Goal: Transaction & Acquisition: Purchase product/service

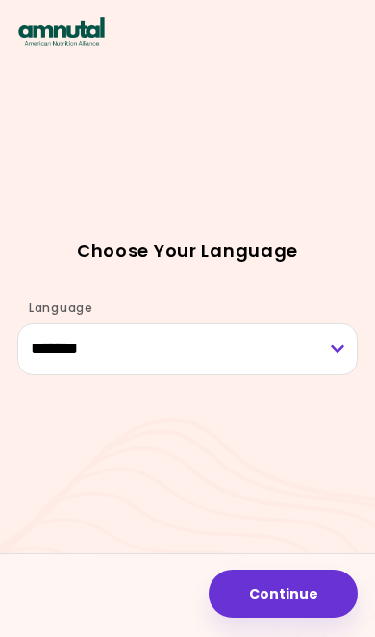
click at [295, 583] on button "Continue" at bounding box center [283, 594] width 149 height 48
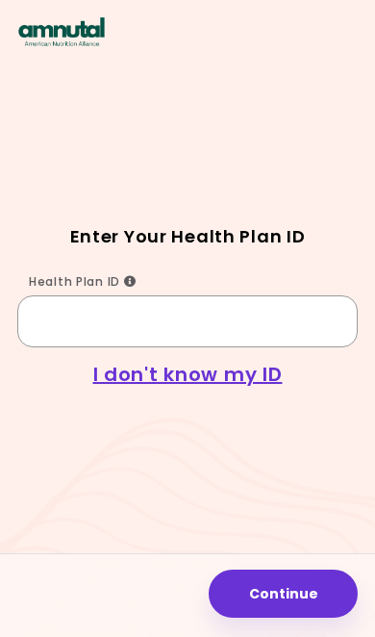
click at [111, 347] on input "Health Plan ID" at bounding box center [187, 321] width 341 height 52
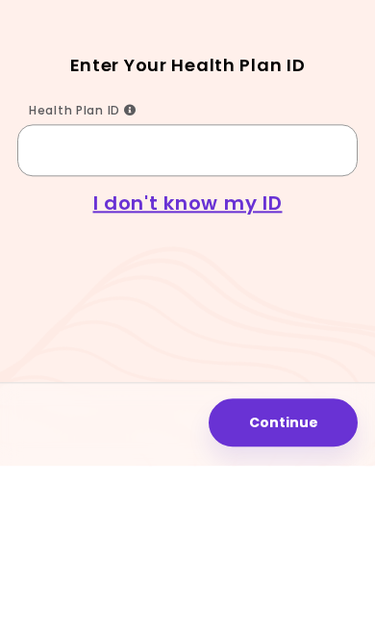
type input "*"
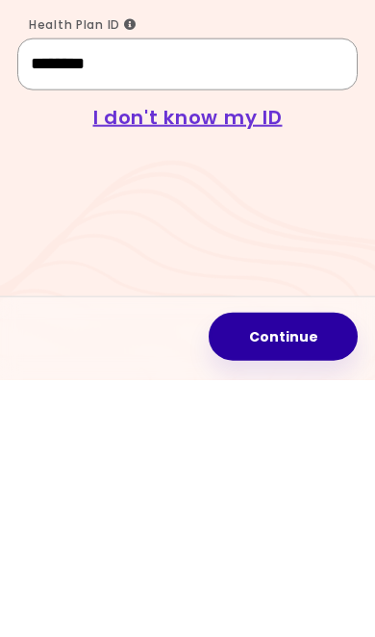
type input "********"
click at [312, 570] on button "Continue" at bounding box center [283, 594] width 149 height 48
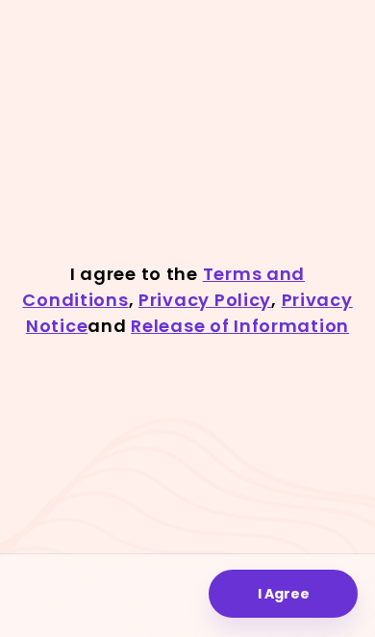
click at [316, 599] on button "I Agree" at bounding box center [283, 594] width 149 height 48
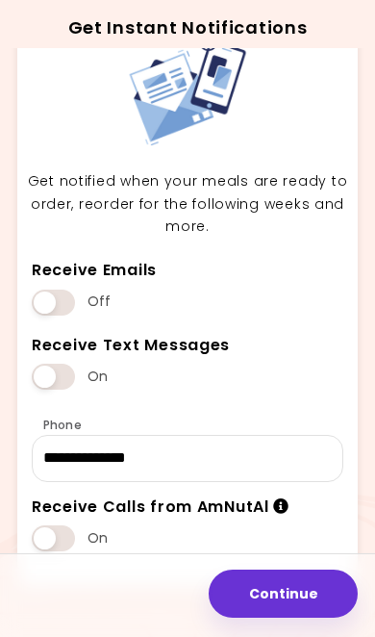
scroll to position [89, 0]
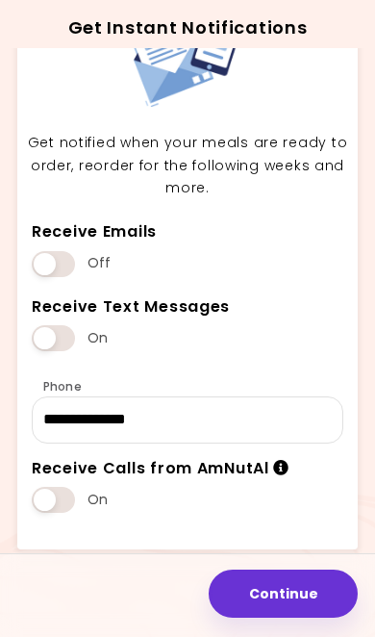
click at [319, 587] on button "Continue" at bounding box center [283, 594] width 149 height 48
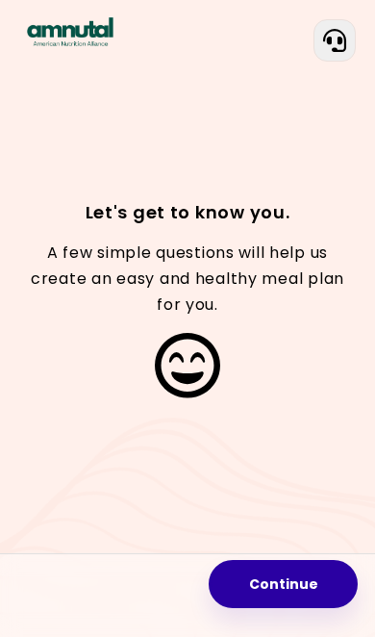
click at [308, 586] on button "Continue" at bounding box center [283, 584] width 149 height 48
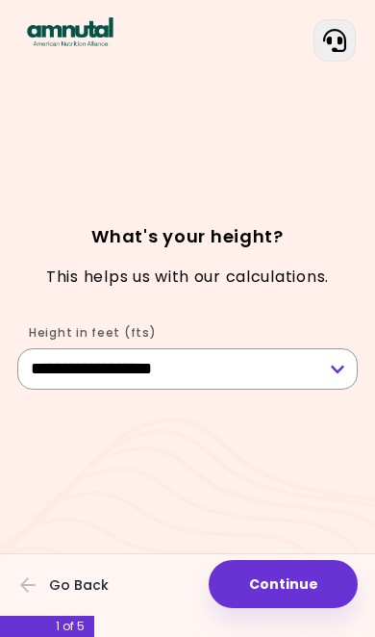
click at [337, 390] on select "**********" at bounding box center [187, 368] width 341 height 41
select select "****"
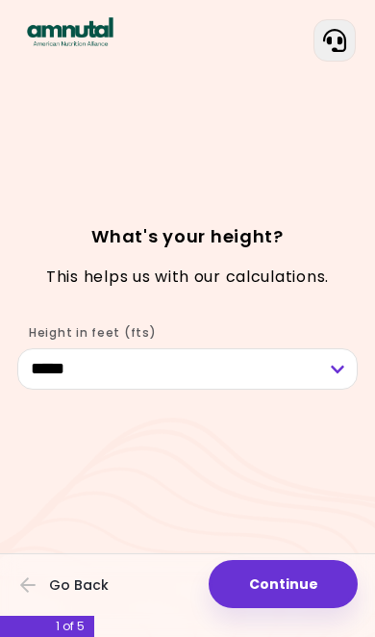
click at [314, 592] on button "Continue" at bounding box center [283, 584] width 149 height 48
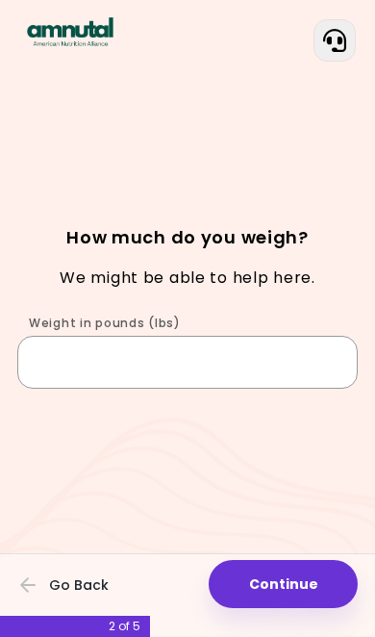
click at [291, 388] on input "Weight in pounds (lbs)" at bounding box center [187, 362] width 341 height 52
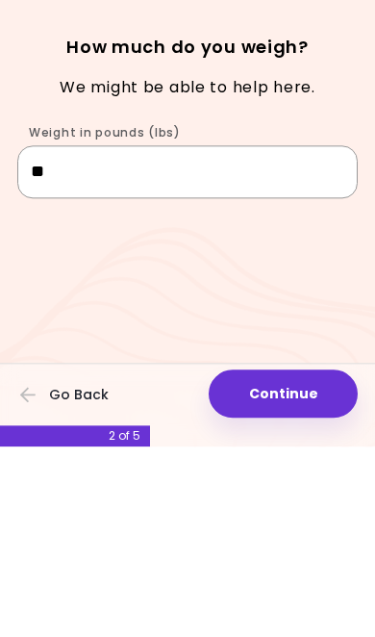
type input "*"
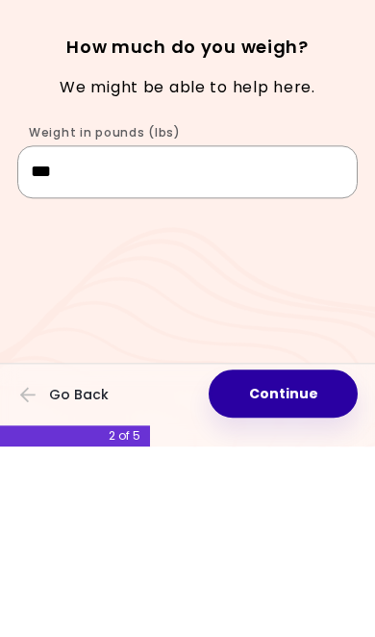
type input "***"
click at [298, 560] on button "Continue" at bounding box center [283, 584] width 149 height 48
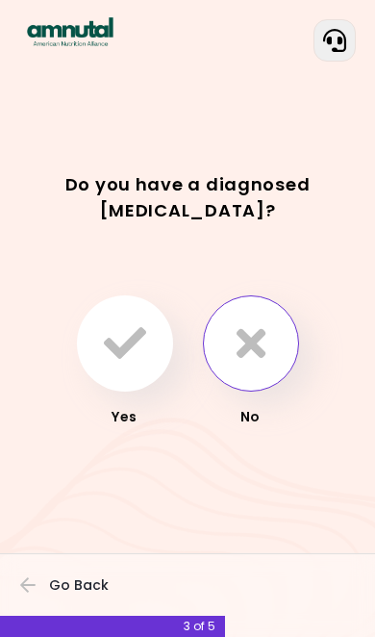
click at [265, 365] on icon "button" at bounding box center [251, 343] width 29 height 42
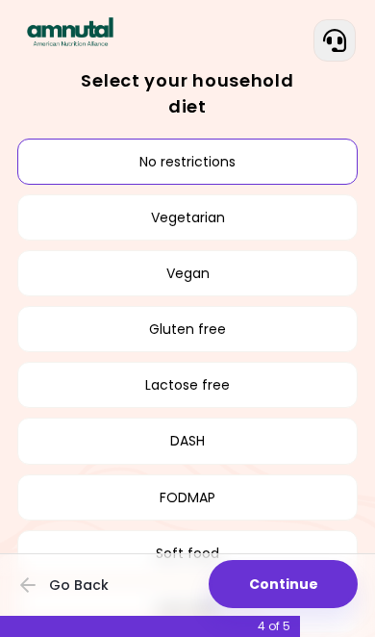
click at [239, 140] on button "No restrictions" at bounding box center [187, 162] width 341 height 46
click at [194, 139] on button "No restrictions" at bounding box center [187, 162] width 341 height 46
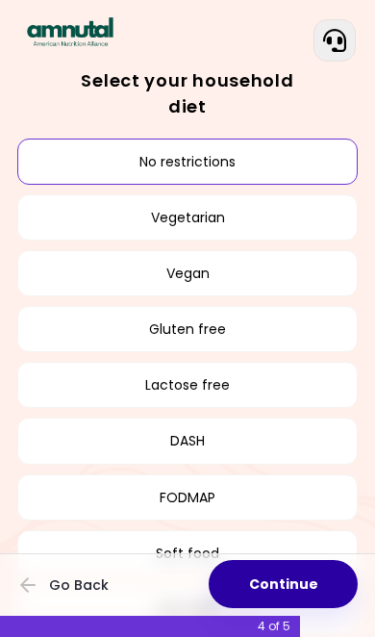
click at [326, 587] on button "Continue" at bounding box center [283, 584] width 149 height 48
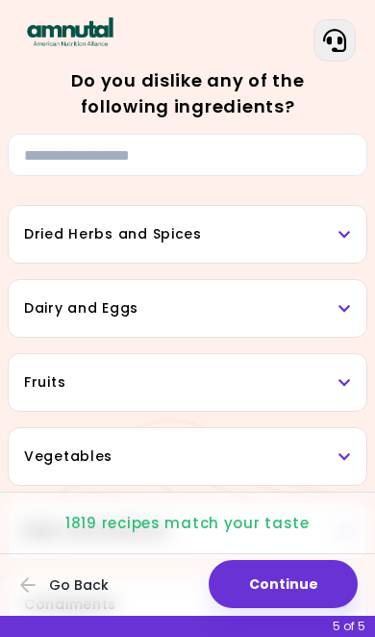
click at [354, 236] on div "Dried Herbs and Spices" at bounding box center [188, 234] width 358 height 57
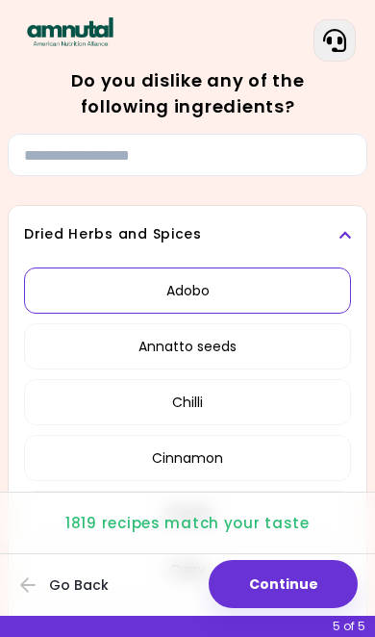
click at [245, 303] on button "Adobo" at bounding box center [187, 290] width 327 height 46
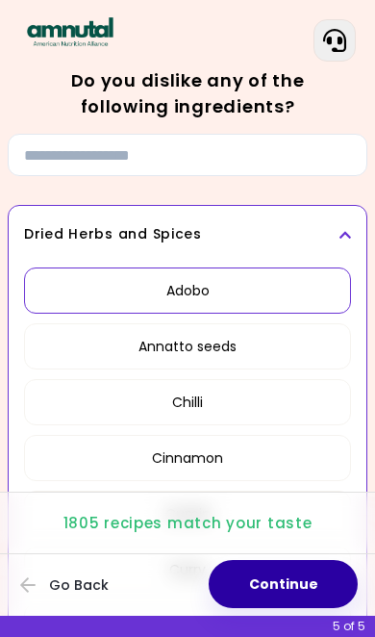
click at [316, 583] on button "Continue" at bounding box center [283, 584] width 149 height 48
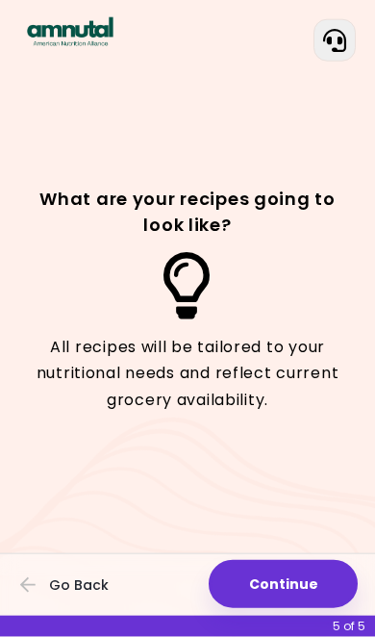
scroll to position [80, 0]
click at [310, 583] on button "Continue" at bounding box center [283, 584] width 149 height 48
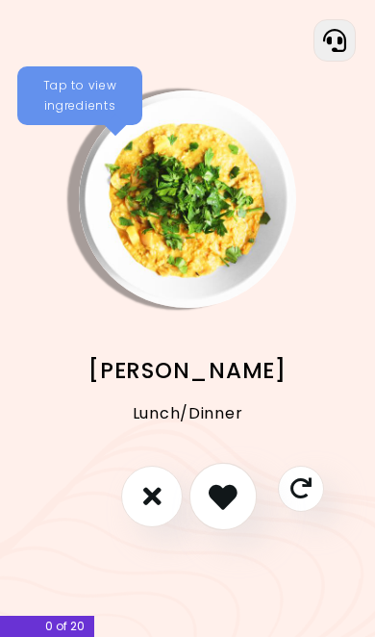
click at [233, 511] on icon "I like this recipe" at bounding box center [223, 496] width 29 height 29
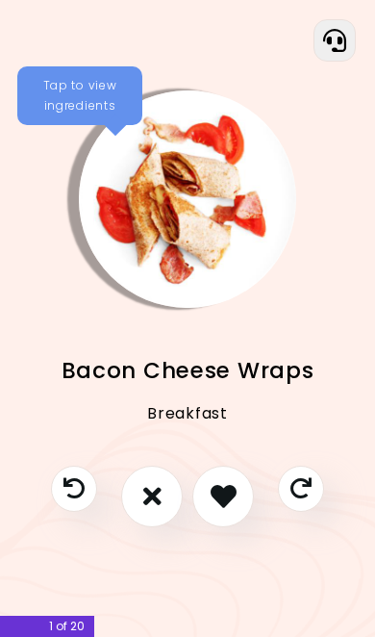
click at [160, 509] on icon "I don't like this recipe" at bounding box center [152, 496] width 18 height 26
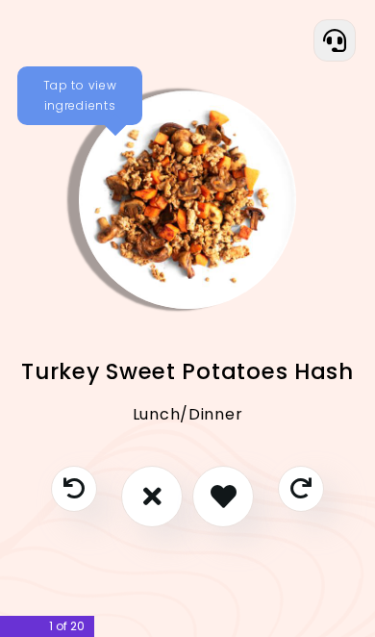
click at [233, 509] on icon "I like this recipe" at bounding box center [224, 496] width 26 height 26
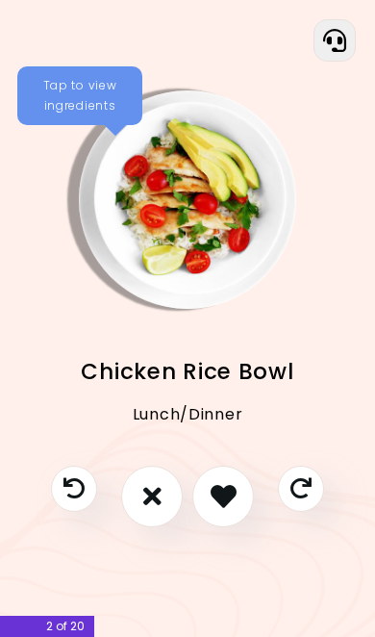
click at [231, 509] on icon "I like this recipe" at bounding box center [224, 496] width 26 height 26
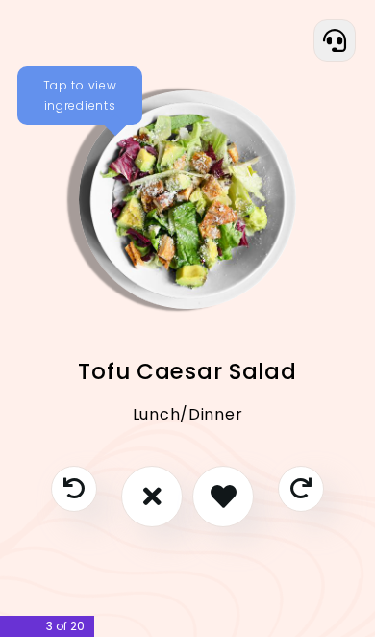
click at [164, 527] on button "I don't like this recipe" at bounding box center [152, 497] width 62 height 62
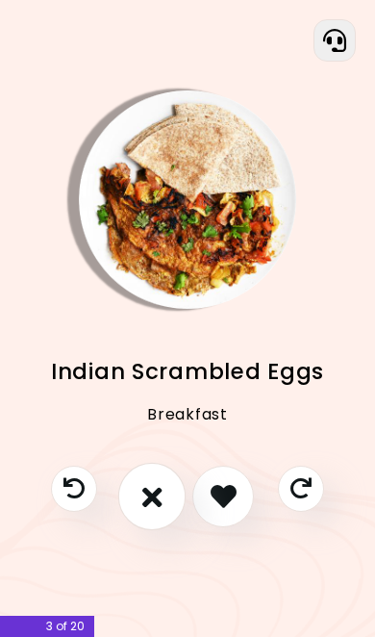
click at [153, 511] on icon "I don't like this recipe" at bounding box center [152, 496] width 20 height 29
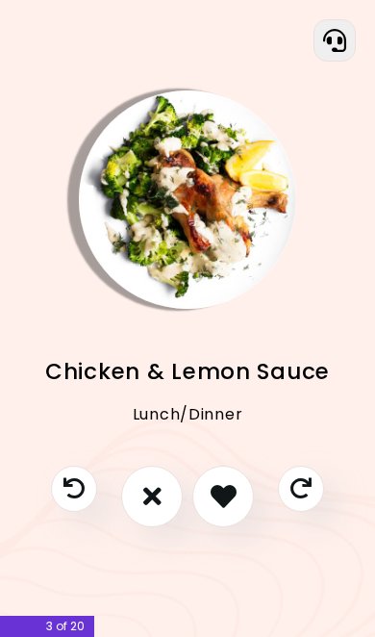
click at [227, 509] on icon "I like this recipe" at bounding box center [224, 496] width 26 height 26
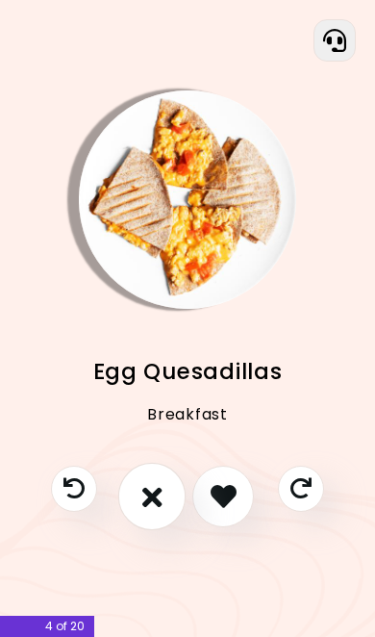
click at [154, 511] on icon "I don't like this recipe" at bounding box center [152, 496] width 20 height 29
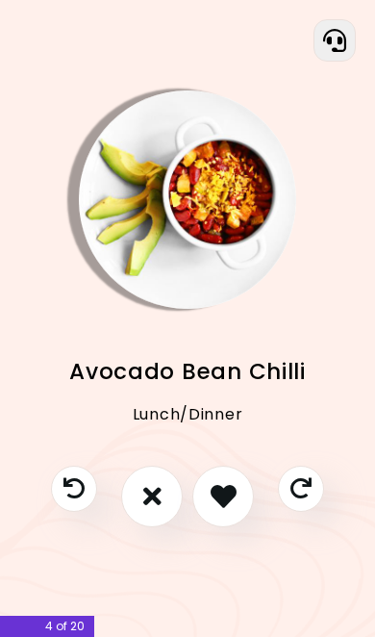
click at [227, 509] on icon "I like this recipe" at bounding box center [224, 496] width 26 height 26
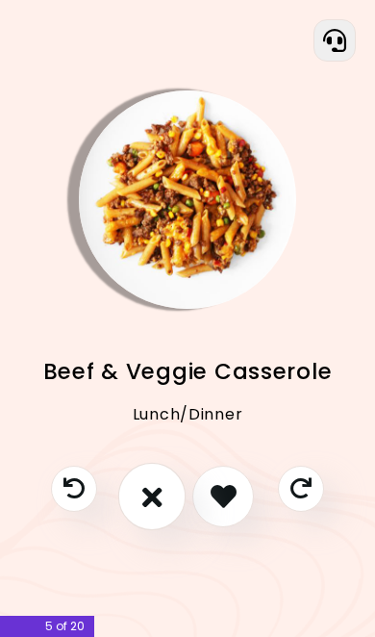
click at [149, 511] on icon "I don't like this recipe" at bounding box center [152, 496] width 20 height 29
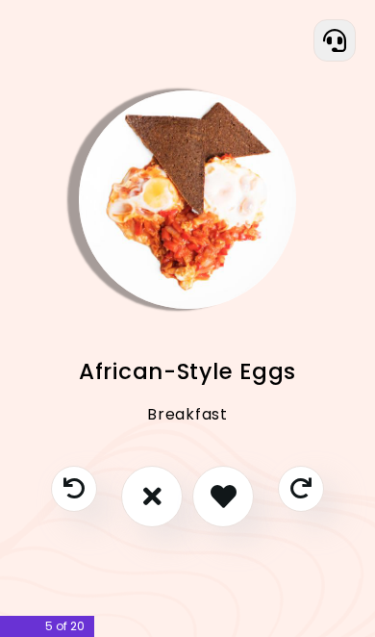
click at [156, 509] on icon "I don't like this recipe" at bounding box center [152, 496] width 18 height 26
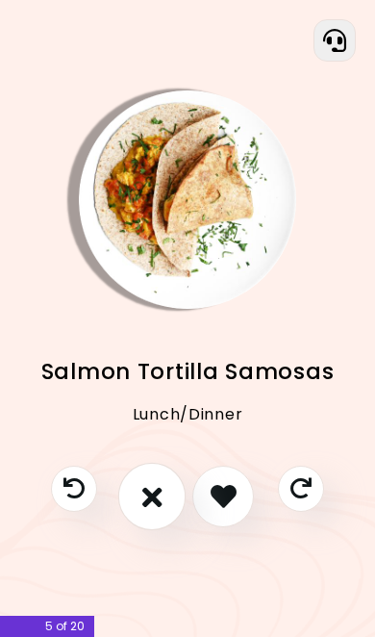
click at [158, 511] on icon "I don't like this recipe" at bounding box center [152, 496] width 20 height 29
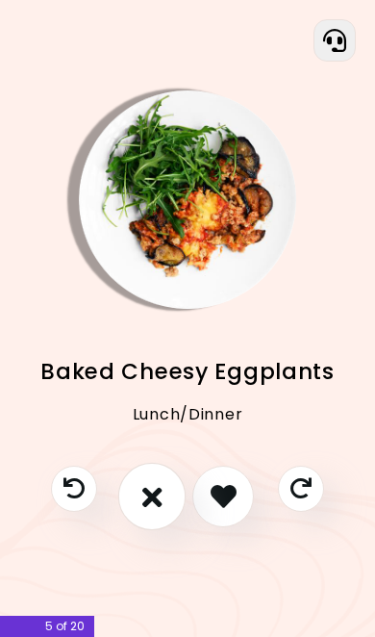
click at [150, 511] on icon "I don't like this recipe" at bounding box center [152, 496] width 20 height 29
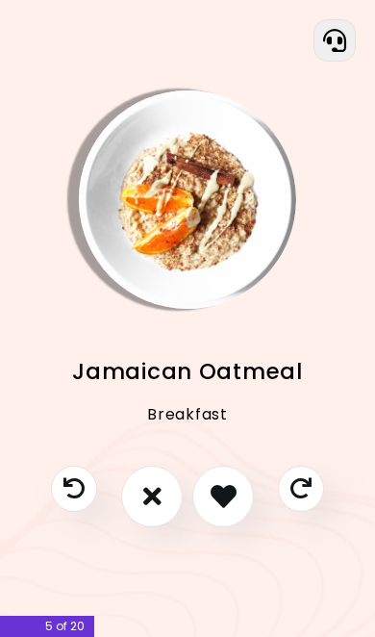
click at [151, 509] on icon "I don't like this recipe" at bounding box center [152, 496] width 18 height 26
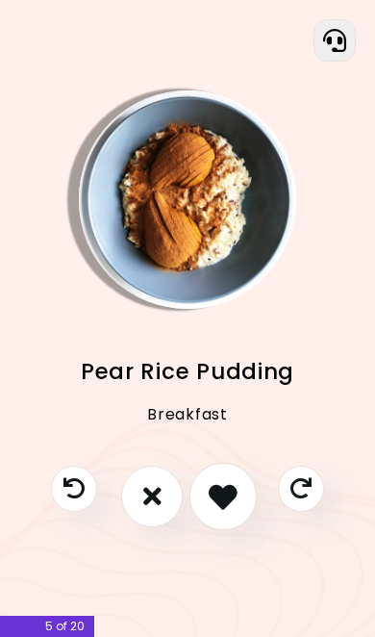
click at [236, 511] on icon "I like this recipe" at bounding box center [223, 496] width 29 height 29
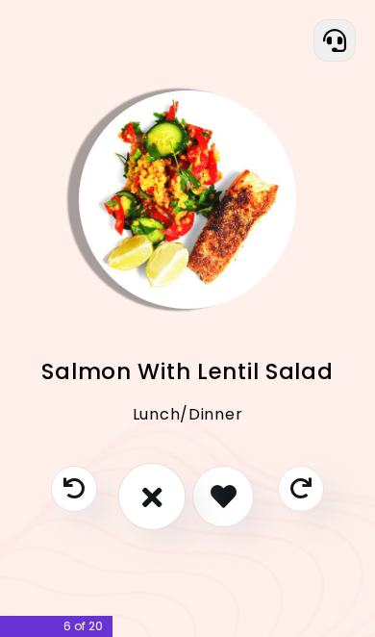
click at [152, 511] on icon "I don't like this recipe" at bounding box center [152, 496] width 20 height 29
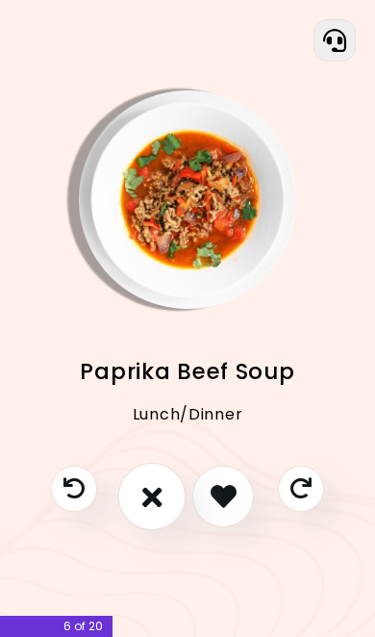
click at [157, 511] on icon "I don't like this recipe" at bounding box center [152, 496] width 20 height 29
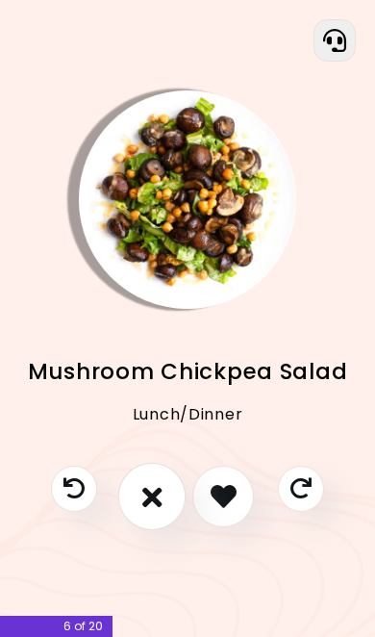
click at [163, 529] on button "I don't like this recipe" at bounding box center [151, 495] width 67 height 67
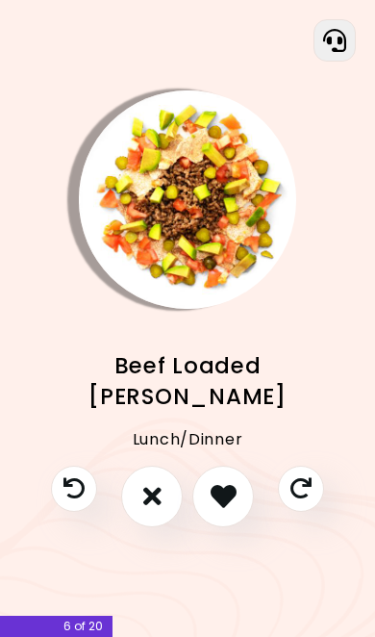
click at [224, 509] on icon "I like this recipe" at bounding box center [224, 496] width 26 height 26
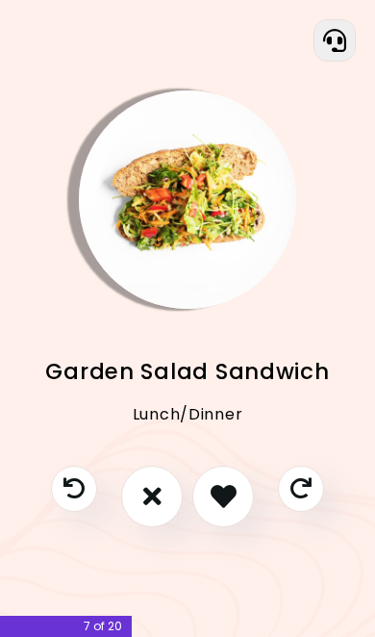
click at [149, 509] on icon "I don't like this recipe" at bounding box center [152, 496] width 18 height 26
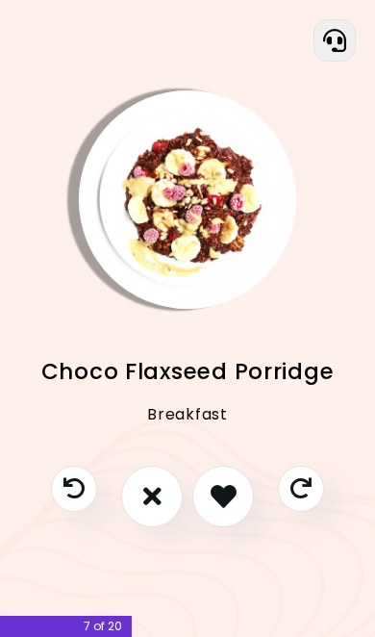
click at [150, 509] on icon "I don't like this recipe" at bounding box center [152, 496] width 18 height 26
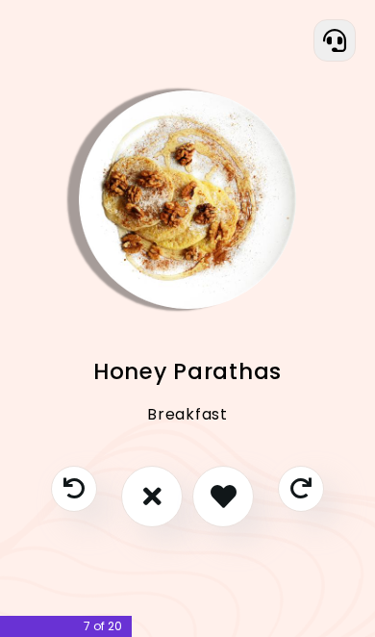
click at [234, 509] on icon "I like this recipe" at bounding box center [224, 496] width 26 height 26
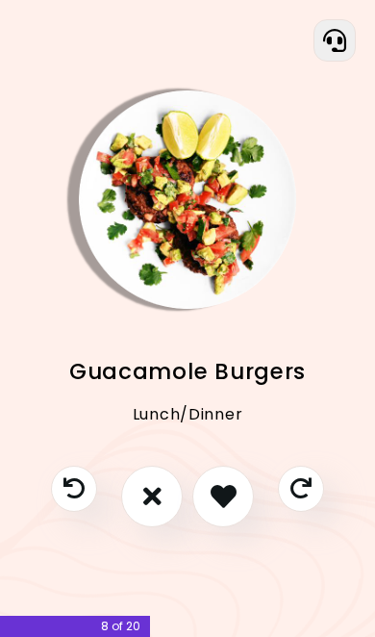
click at [151, 509] on icon "I don't like this recipe" at bounding box center [152, 496] width 18 height 26
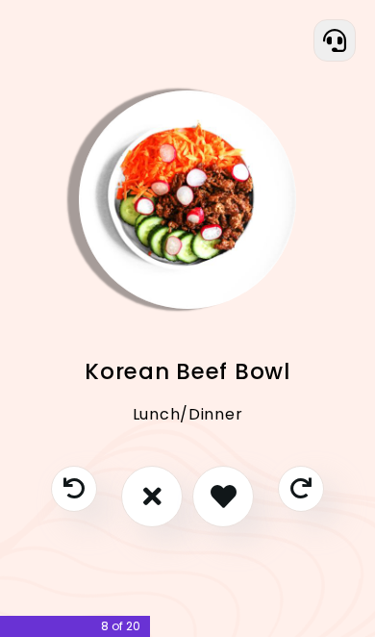
click at [145, 509] on icon "I don't like this recipe" at bounding box center [152, 496] width 18 height 26
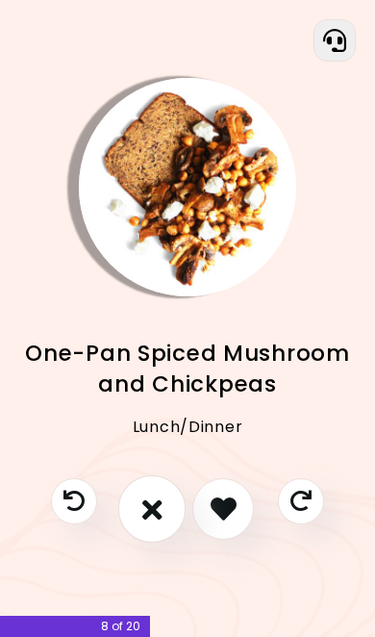
click at [144, 523] on icon "I don't like this recipe" at bounding box center [152, 509] width 20 height 29
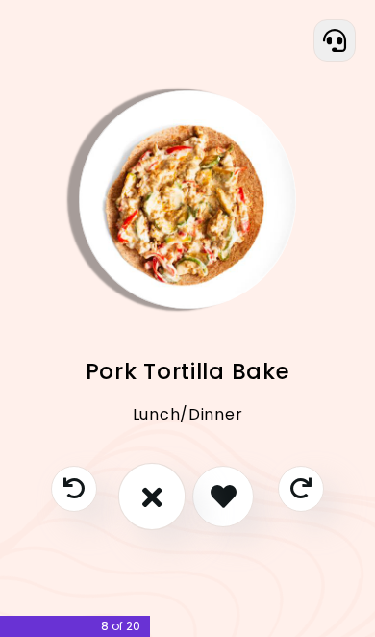
click at [157, 511] on icon "I don't like this recipe" at bounding box center [152, 496] width 20 height 29
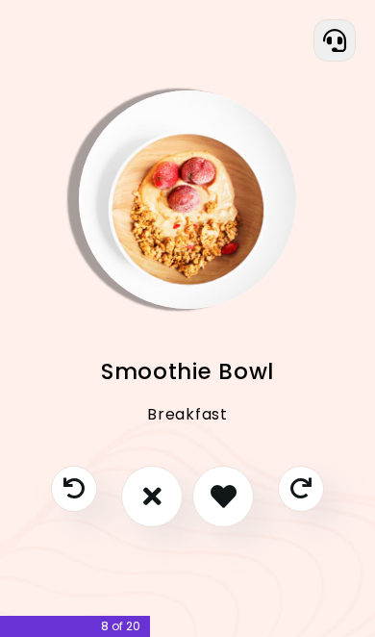
click at [155, 509] on icon "I don't like this recipe" at bounding box center [152, 496] width 18 height 26
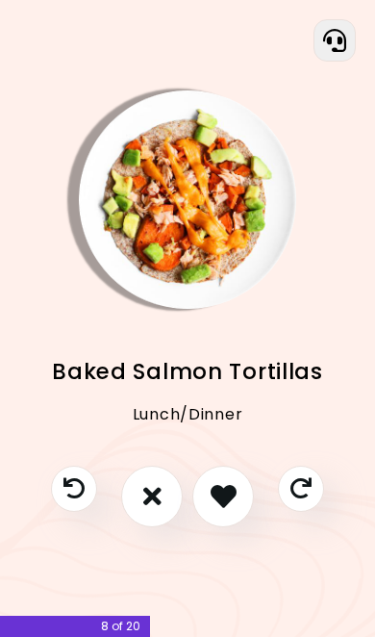
click at [144, 509] on icon "I don't like this recipe" at bounding box center [152, 496] width 18 height 26
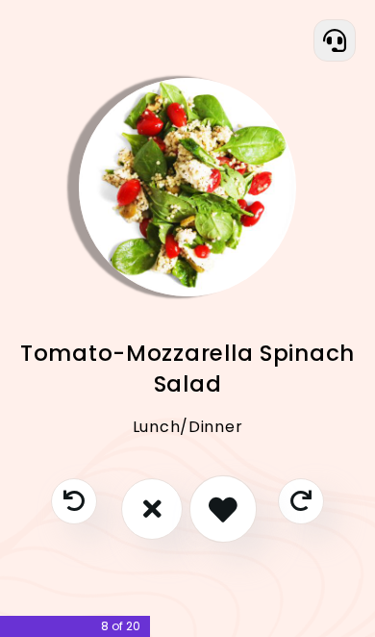
click at [222, 523] on icon "I like this recipe" at bounding box center [223, 509] width 29 height 29
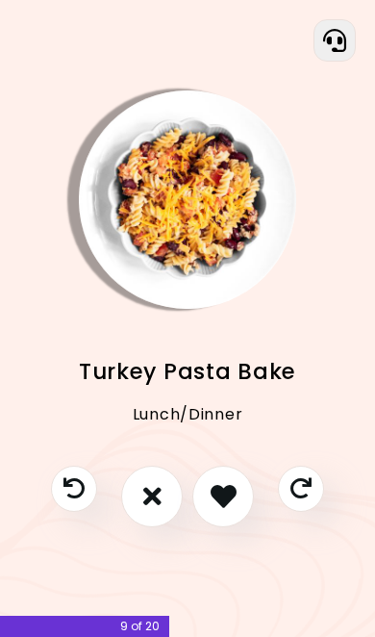
click at [157, 509] on icon "I don't like this recipe" at bounding box center [152, 496] width 18 height 26
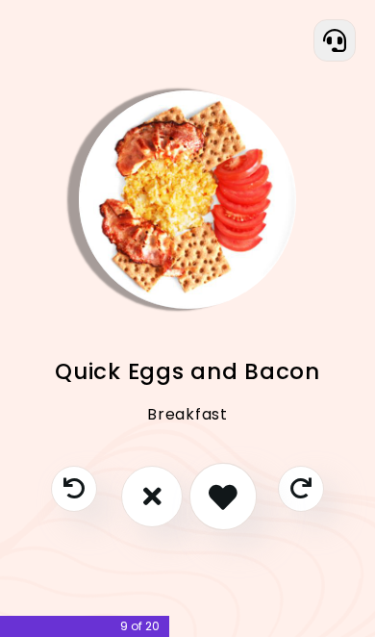
click at [235, 511] on icon "I like this recipe" at bounding box center [223, 496] width 29 height 29
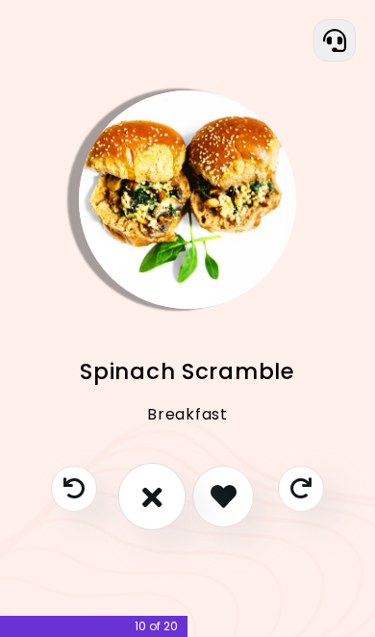
click at [144, 511] on icon "I don't like this recipe" at bounding box center [152, 496] width 20 height 29
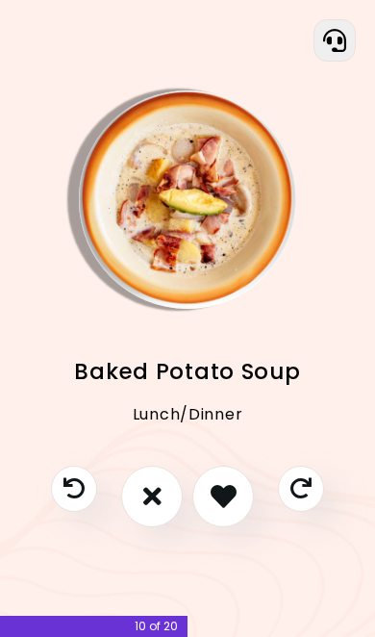
click at [223, 509] on icon "I like this recipe" at bounding box center [224, 496] width 26 height 26
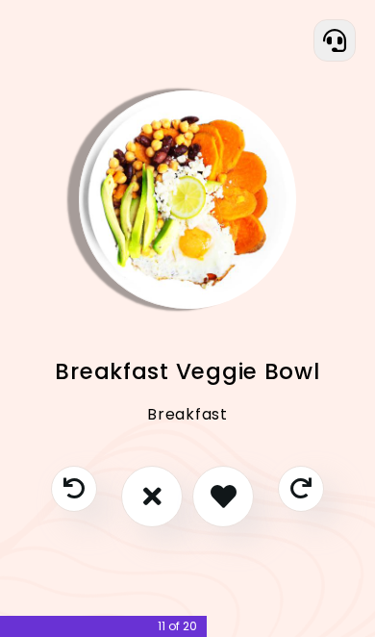
click at [220, 509] on icon "I like this recipe" at bounding box center [224, 496] width 26 height 26
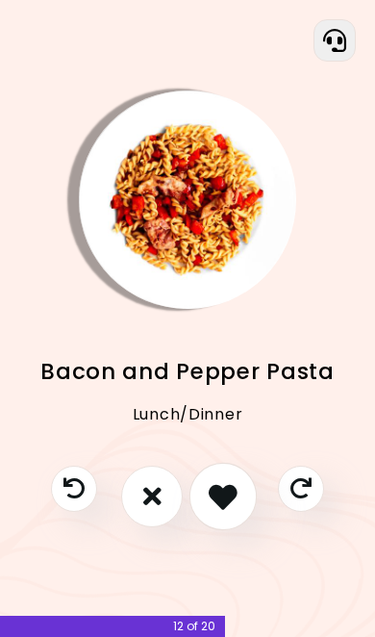
click at [231, 511] on icon "I like this recipe" at bounding box center [223, 496] width 29 height 29
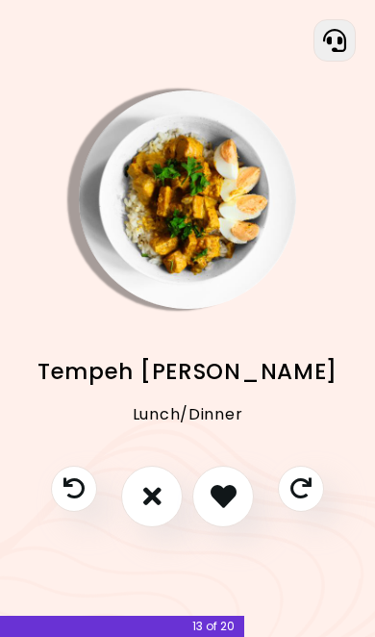
click at [228, 509] on icon "I like this recipe" at bounding box center [224, 496] width 26 height 26
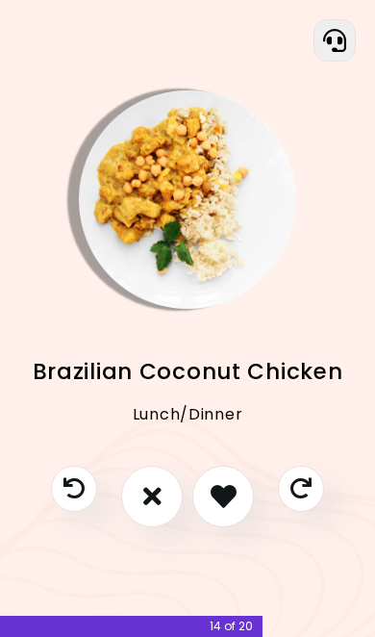
click at [232, 509] on icon "I like this recipe" at bounding box center [224, 496] width 26 height 26
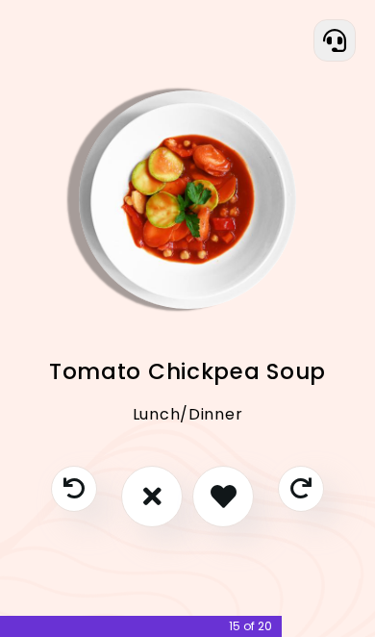
click at [157, 509] on icon "I don't like this recipe" at bounding box center [152, 496] width 18 height 26
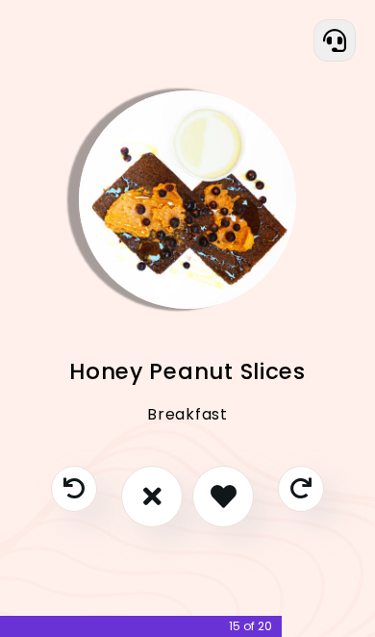
click at [153, 509] on icon "I don't like this recipe" at bounding box center [152, 496] width 18 height 26
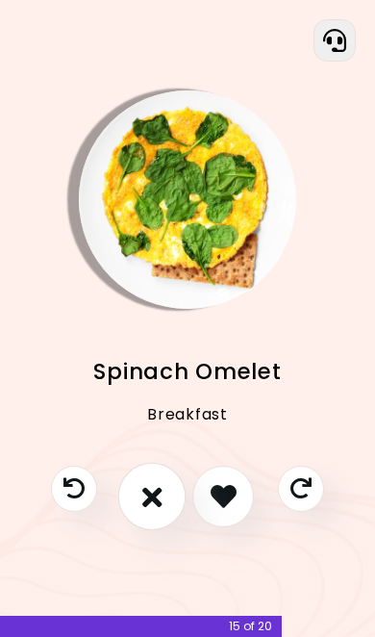
click at [146, 511] on icon "I don't like this recipe" at bounding box center [152, 496] width 20 height 29
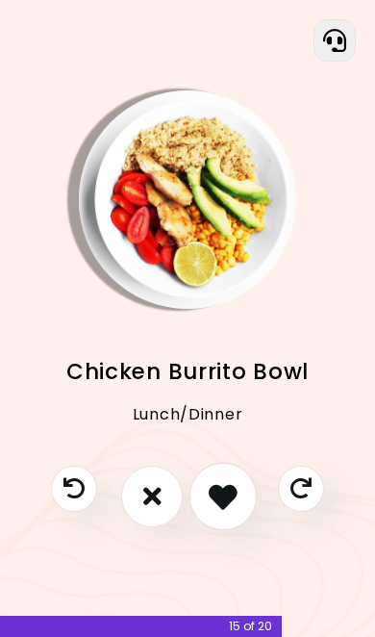
click at [231, 511] on icon "I like this recipe" at bounding box center [223, 496] width 29 height 29
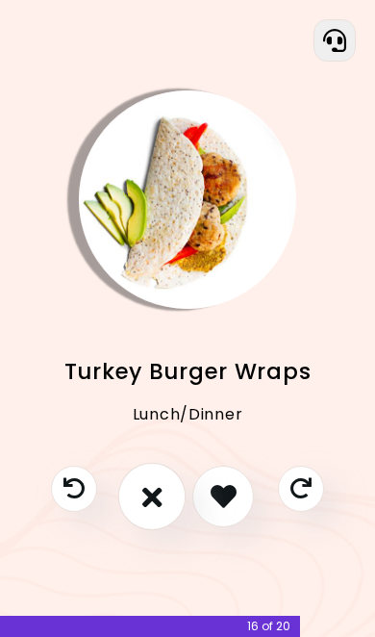
click at [153, 529] on button "I don't like this recipe" at bounding box center [151, 495] width 67 height 67
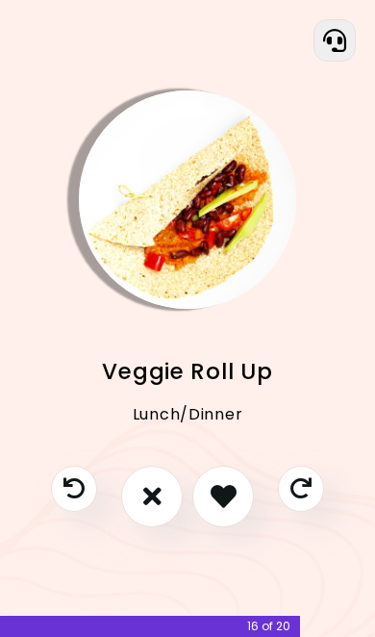
click at [153, 509] on icon "I don't like this recipe" at bounding box center [152, 496] width 18 height 26
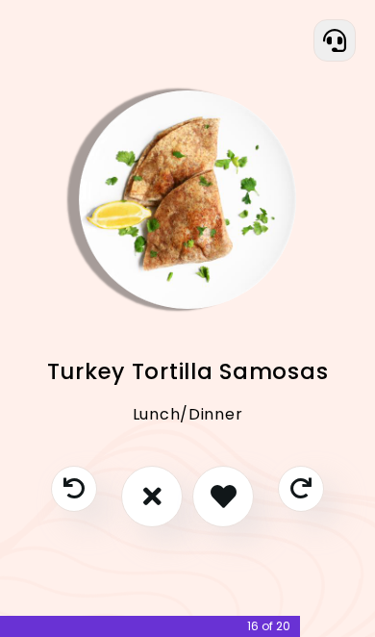
click at [158, 509] on icon "I don't like this recipe" at bounding box center [152, 496] width 18 height 26
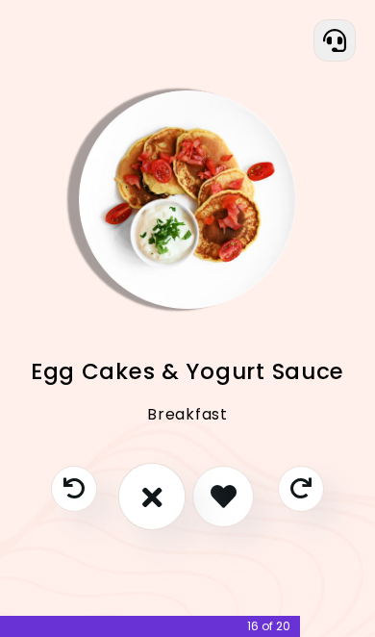
click at [144, 511] on icon "I don't like this recipe" at bounding box center [152, 496] width 20 height 29
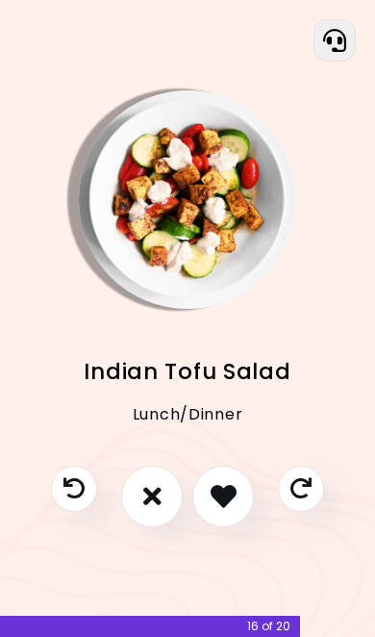
click at [156, 527] on button "I don't like this recipe" at bounding box center [152, 497] width 62 height 62
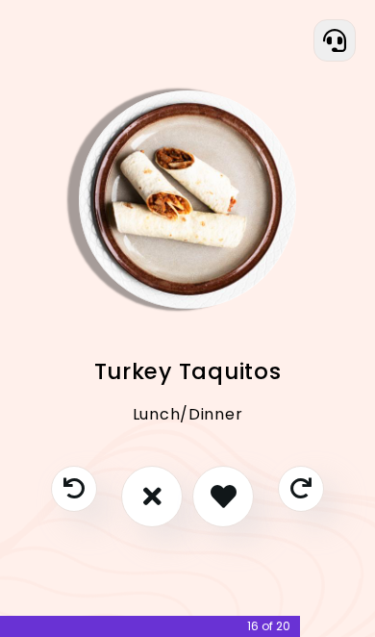
click at [149, 527] on button "I don't like this recipe" at bounding box center [152, 497] width 62 height 62
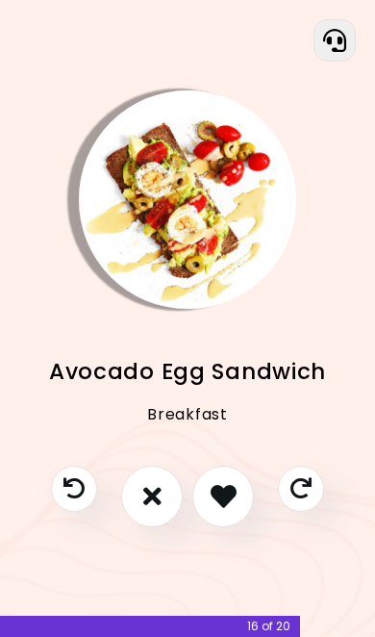
click at [236, 509] on icon "I like this recipe" at bounding box center [224, 496] width 26 height 26
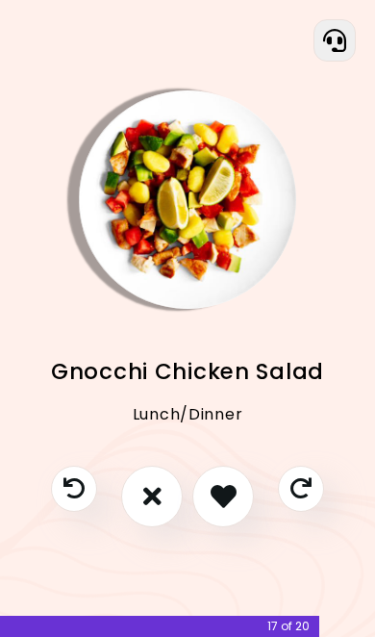
click at [160, 509] on icon "I don't like this recipe" at bounding box center [152, 496] width 18 height 26
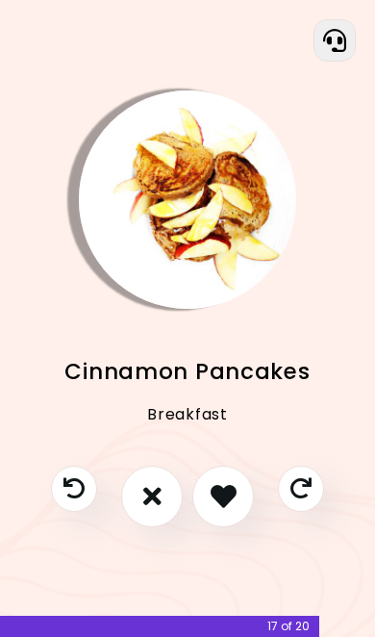
click at [227, 509] on icon "I like this recipe" at bounding box center [224, 496] width 26 height 26
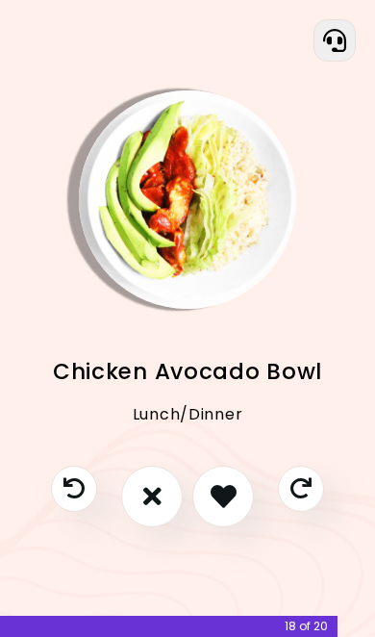
click at [225, 509] on icon "I like this recipe" at bounding box center [224, 496] width 26 height 26
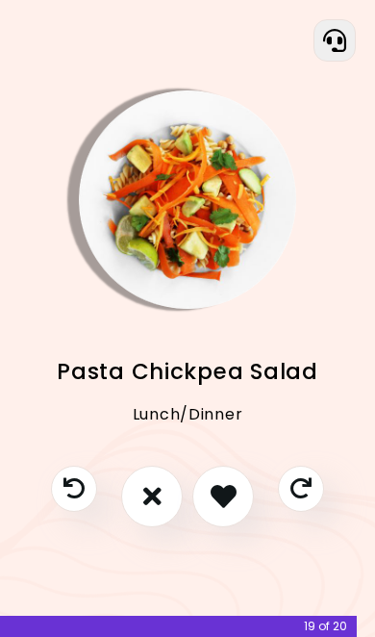
click at [156, 509] on icon "I don't like this recipe" at bounding box center [152, 496] width 18 height 26
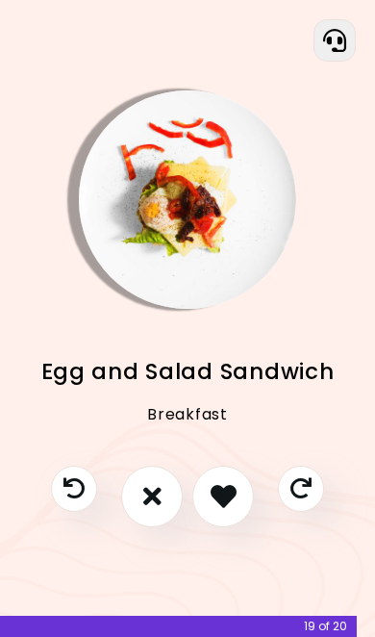
click at [166, 527] on button "I don't like this recipe" at bounding box center [152, 497] width 62 height 62
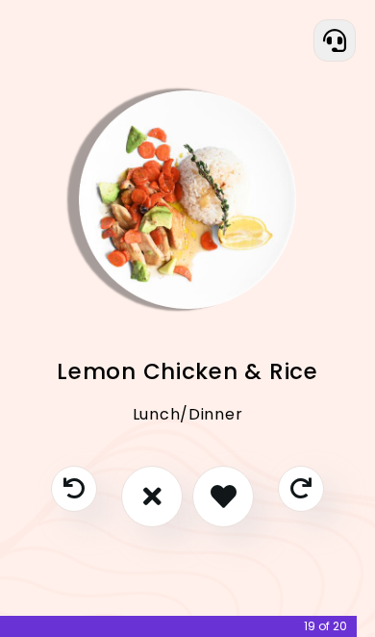
click at [230, 520] on button "I like this recipe" at bounding box center [223, 497] width 62 height 62
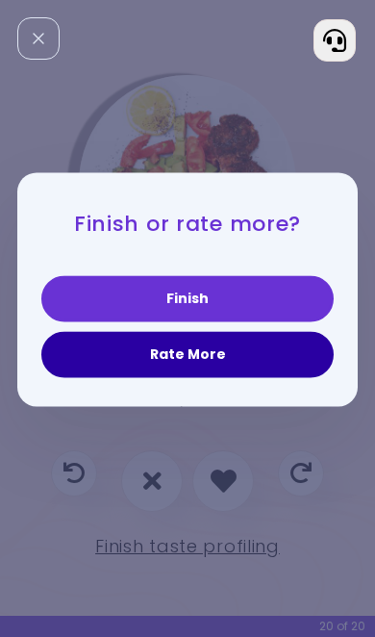
click at [285, 378] on button "Rate More" at bounding box center [187, 355] width 293 height 46
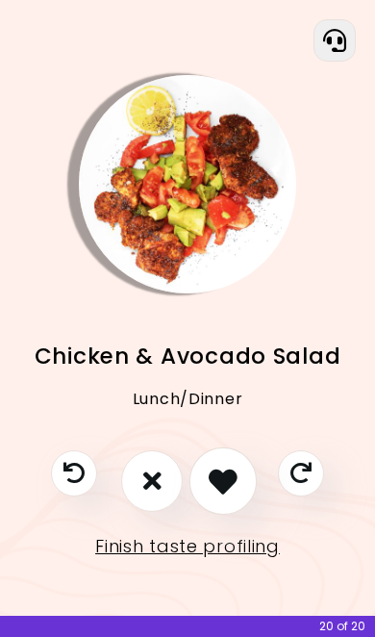
click at [231, 505] on button "I like this recipe" at bounding box center [223, 479] width 67 height 67
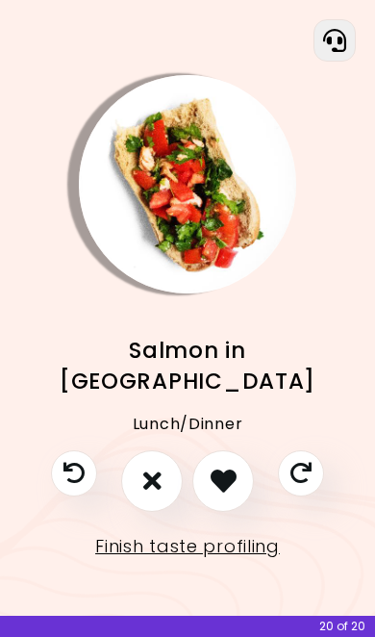
click at [151, 494] on icon "I don't like this recipe" at bounding box center [152, 481] width 18 height 26
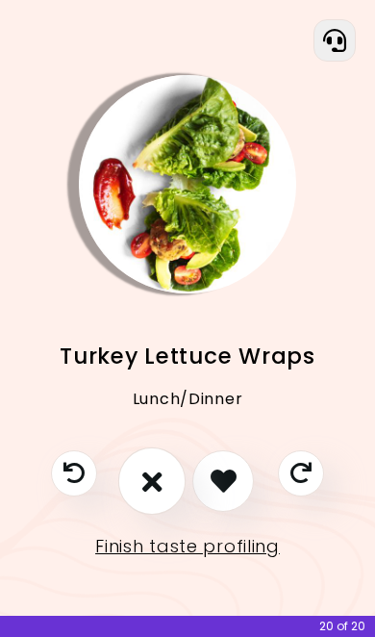
click at [157, 496] on icon "I don't like this recipe" at bounding box center [152, 481] width 20 height 29
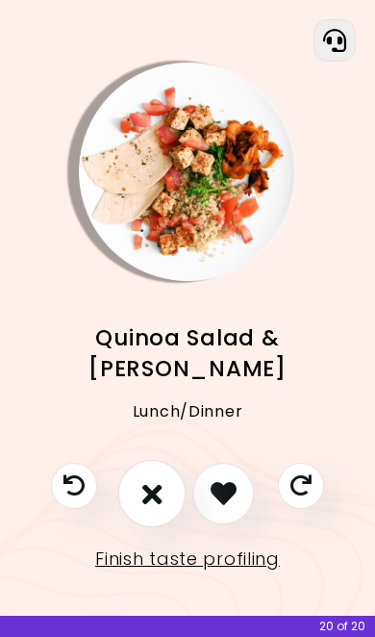
click at [167, 526] on button "I don't like this recipe" at bounding box center [151, 492] width 67 height 67
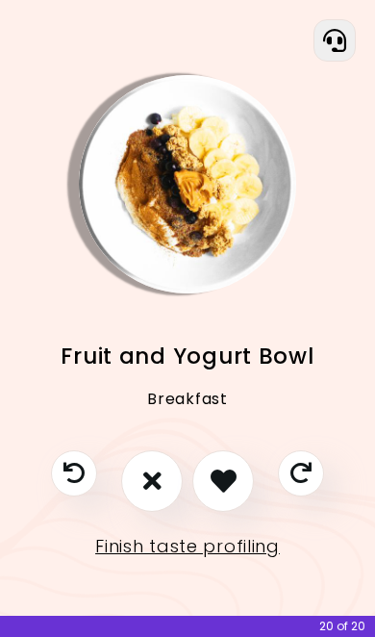
click at [235, 494] on icon "I like this recipe" at bounding box center [224, 481] width 26 height 26
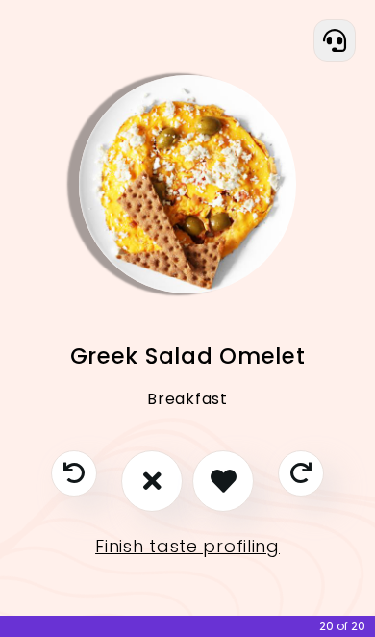
click at [158, 494] on icon "I don't like this recipe" at bounding box center [152, 481] width 18 height 26
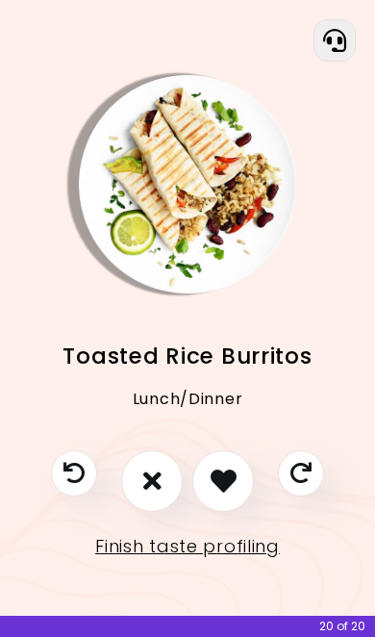
click at [164, 512] on button "I don't like this recipe" at bounding box center [152, 481] width 62 height 62
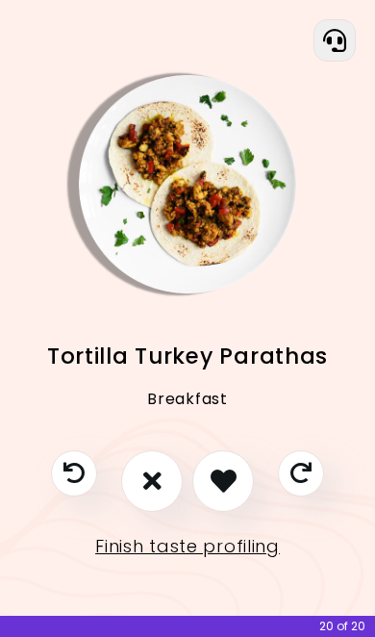
click at [150, 494] on icon "I don't like this recipe" at bounding box center [152, 481] width 18 height 26
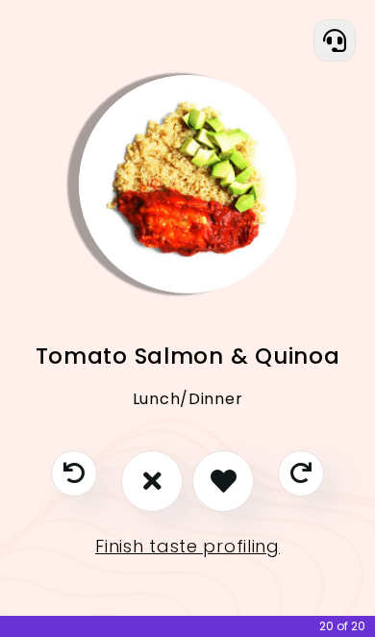
click at [166, 512] on button "I don't like this recipe" at bounding box center [152, 481] width 62 height 62
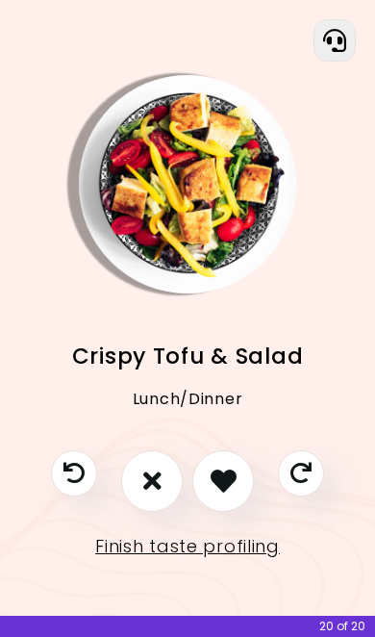
click at [150, 494] on icon "I don't like this recipe" at bounding box center [152, 481] width 18 height 26
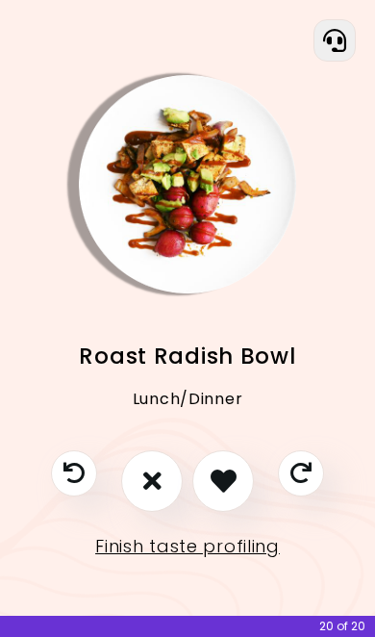
click at [157, 494] on icon "I don't like this recipe" at bounding box center [152, 481] width 18 height 26
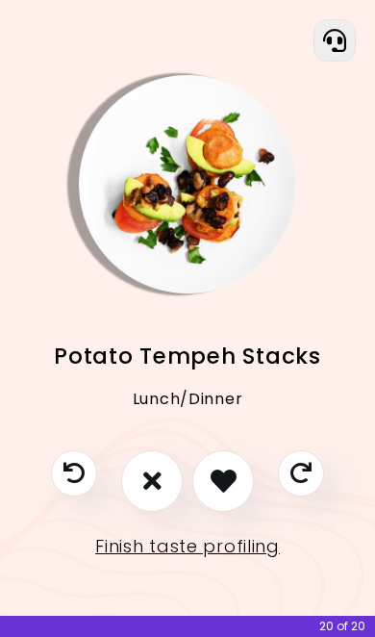
click at [154, 494] on icon "I don't like this recipe" at bounding box center [152, 481] width 18 height 26
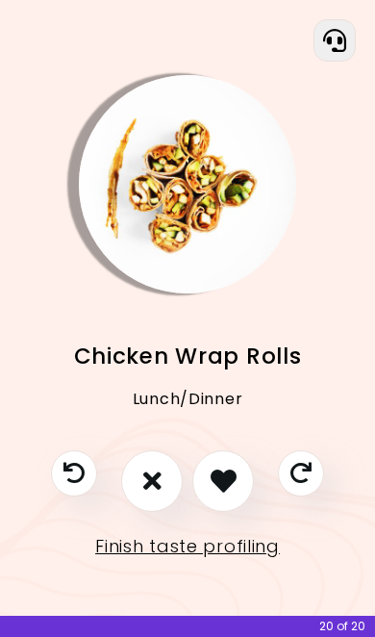
click at [235, 494] on icon "I like this recipe" at bounding box center [224, 481] width 26 height 26
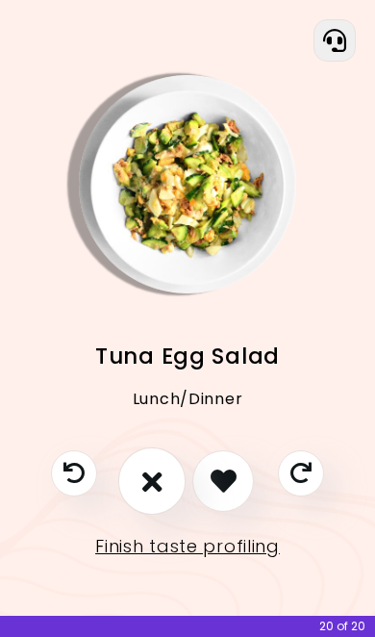
click at [155, 496] on icon "I don't like this recipe" at bounding box center [152, 481] width 20 height 29
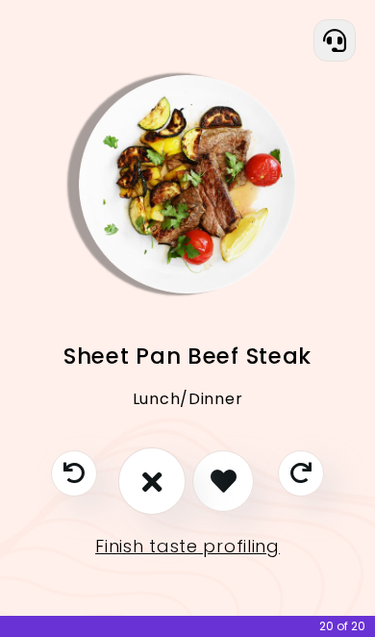
click at [165, 514] on button "I don't like this recipe" at bounding box center [151, 479] width 67 height 67
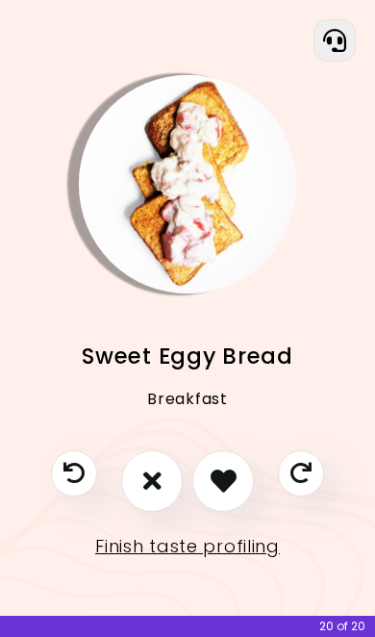
click at [168, 512] on button "I don't like this recipe" at bounding box center [152, 481] width 62 height 62
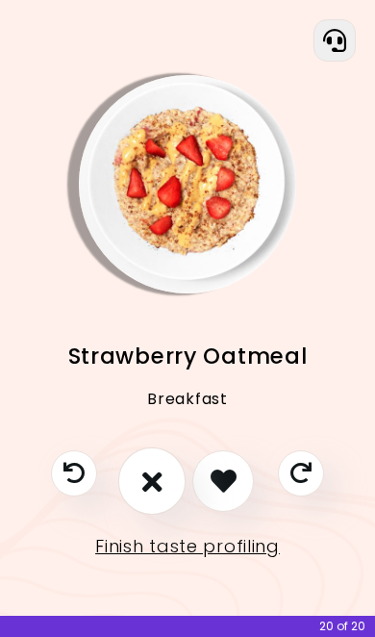
click at [161, 496] on icon "I don't like this recipe" at bounding box center [152, 481] width 20 height 29
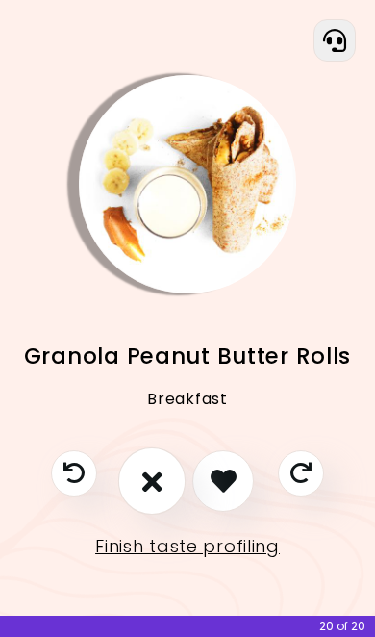
click at [148, 496] on icon "I don't like this recipe" at bounding box center [152, 481] width 20 height 29
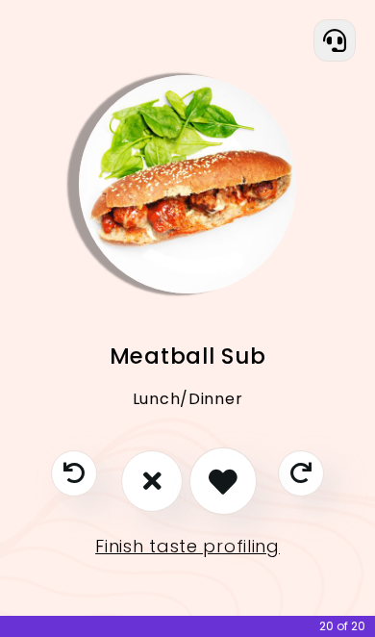
click at [233, 496] on icon "I like this recipe" at bounding box center [223, 481] width 29 height 29
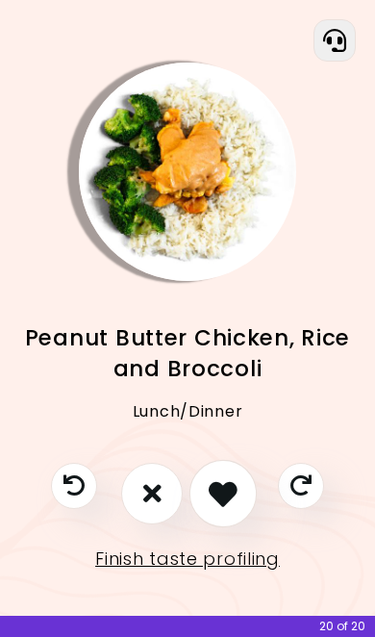
click at [239, 526] on button "I like this recipe" at bounding box center [223, 492] width 67 height 67
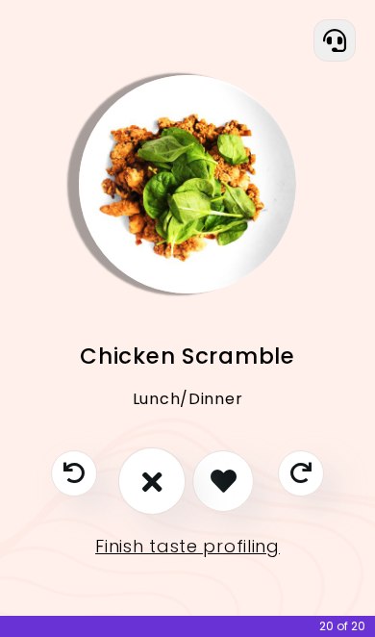
click at [159, 496] on icon "I don't like this recipe" at bounding box center [152, 481] width 20 height 29
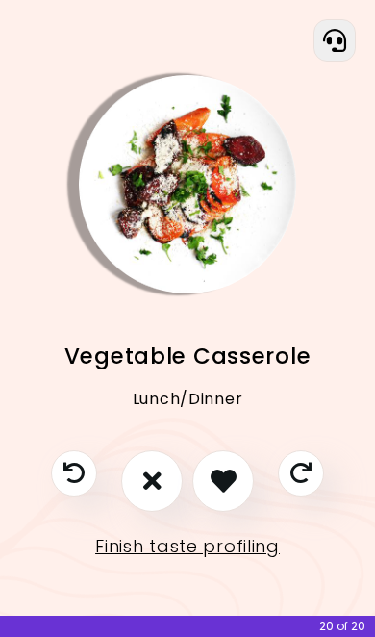
click at [164, 512] on button "I don't like this recipe" at bounding box center [152, 481] width 62 height 62
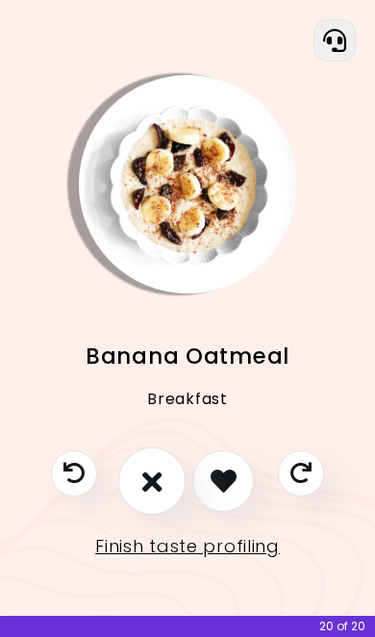
click at [163, 514] on button "I don't like this recipe" at bounding box center [151, 479] width 67 height 67
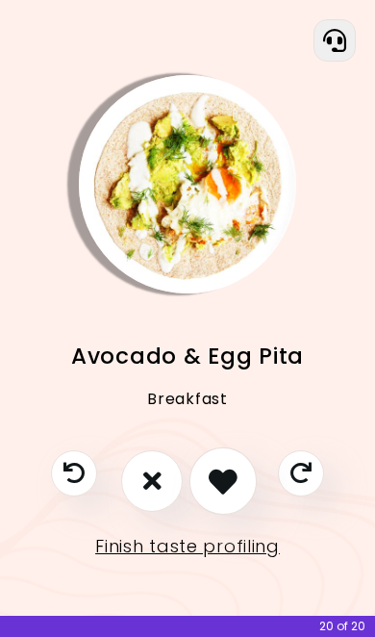
click at [232, 496] on icon "I like this recipe" at bounding box center [223, 481] width 29 height 29
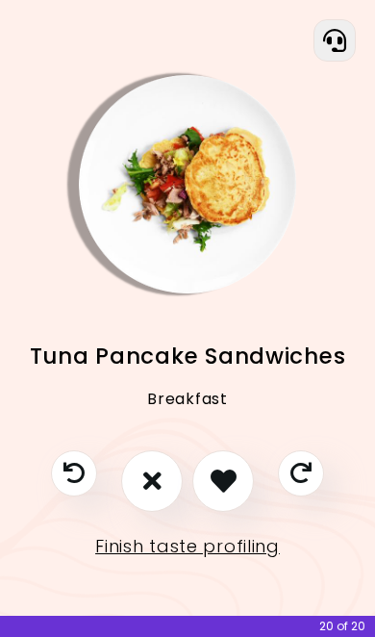
click at [157, 494] on icon "I don't like this recipe" at bounding box center [152, 481] width 18 height 26
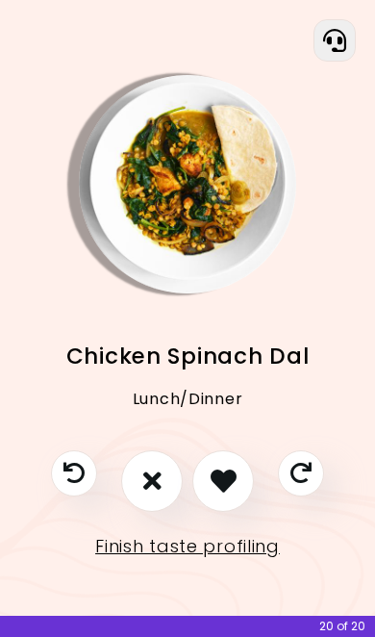
click at [158, 494] on icon "I don't like this recipe" at bounding box center [152, 481] width 18 height 26
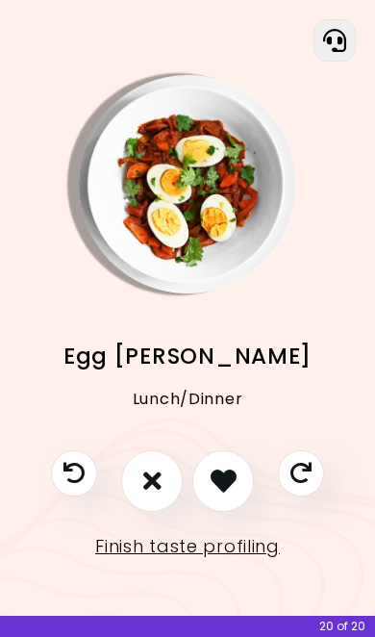
click at [158, 494] on icon "I don't like this recipe" at bounding box center [152, 481] width 18 height 26
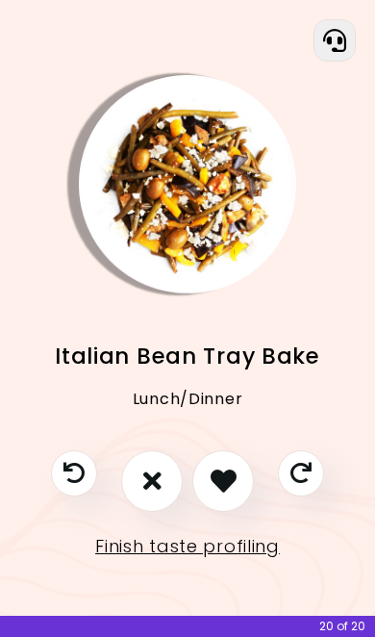
click at [166, 512] on button "I don't like this recipe" at bounding box center [152, 481] width 62 height 62
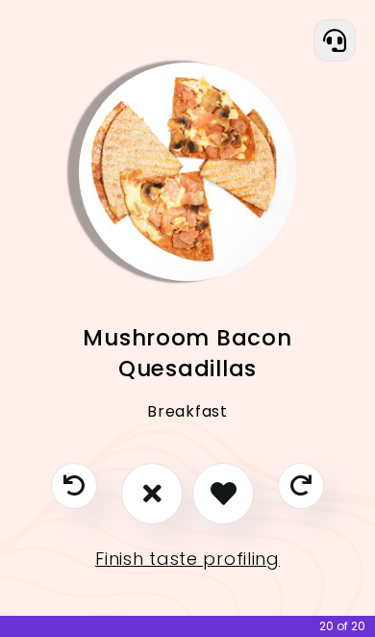
click at [158, 506] on icon "I don't like this recipe" at bounding box center [152, 493] width 18 height 26
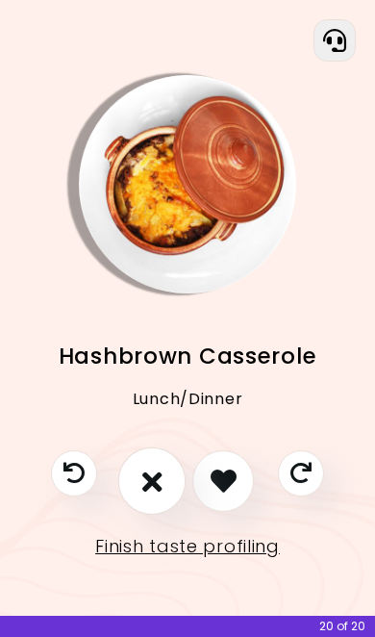
click at [159, 496] on icon "I don't like this recipe" at bounding box center [152, 481] width 20 height 29
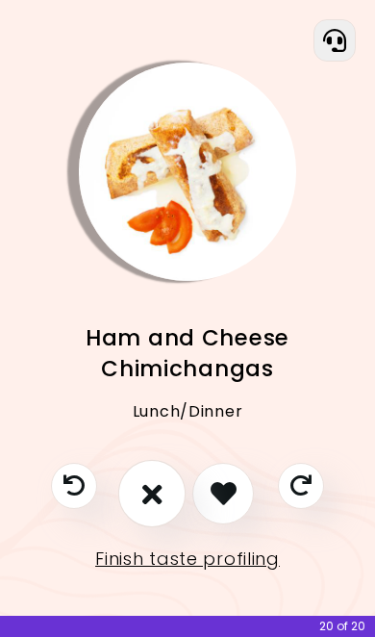
click at [160, 508] on icon "I don't like this recipe" at bounding box center [152, 493] width 20 height 29
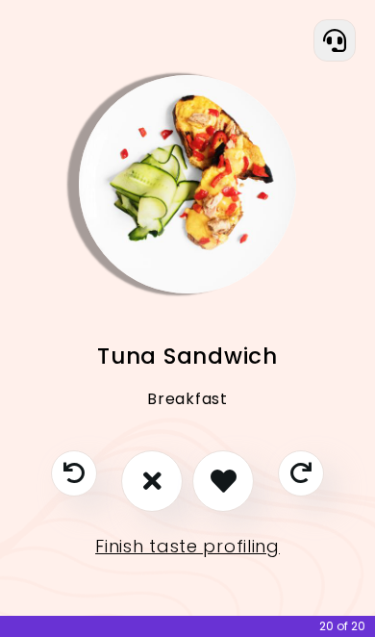
click at [160, 494] on icon "I don't like this recipe" at bounding box center [152, 481] width 18 height 26
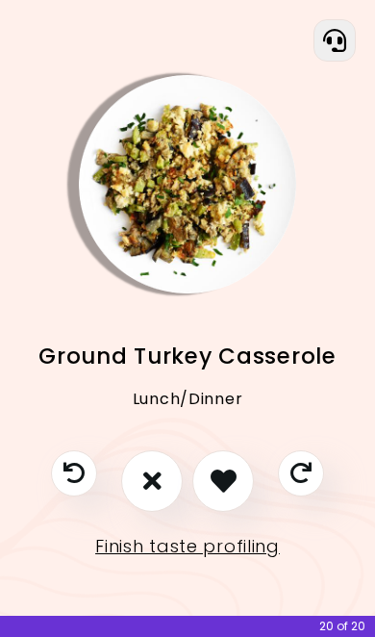
click at [157, 494] on icon "I don't like this recipe" at bounding box center [152, 481] width 18 height 26
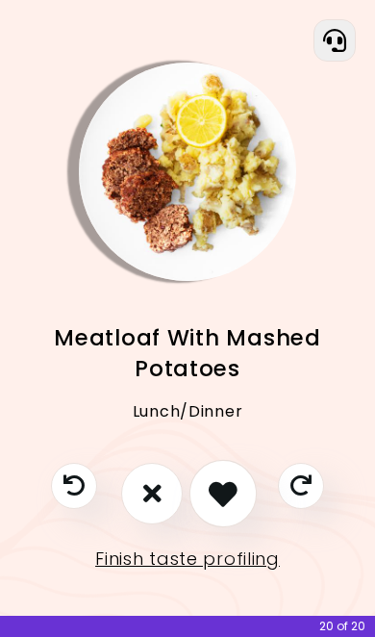
click at [226, 508] on icon "I like this recipe" at bounding box center [223, 493] width 29 height 29
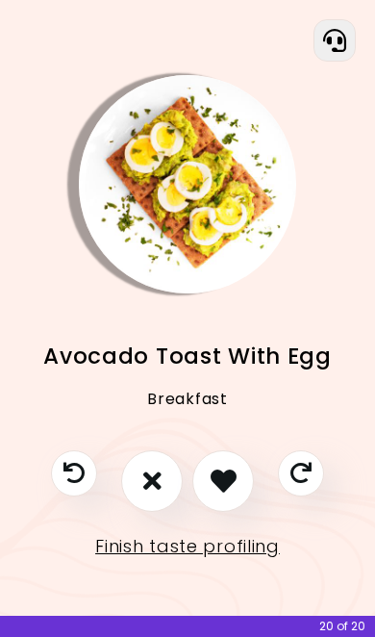
click at [231, 494] on icon "I like this recipe" at bounding box center [224, 481] width 26 height 26
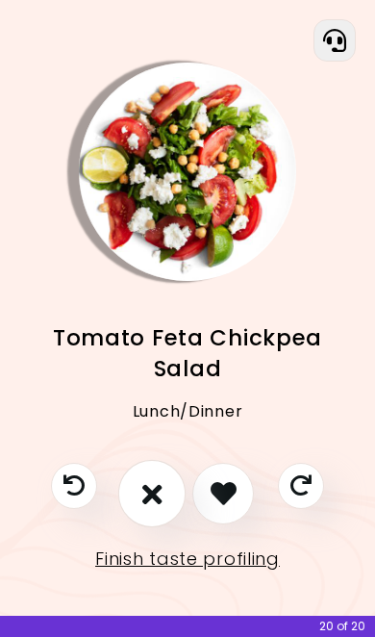
click at [173, 526] on button "I don't like this recipe" at bounding box center [151, 492] width 67 height 67
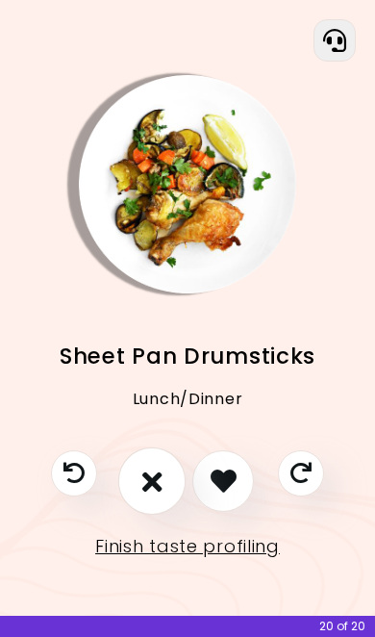
click at [160, 496] on icon "I don't like this recipe" at bounding box center [152, 481] width 20 height 29
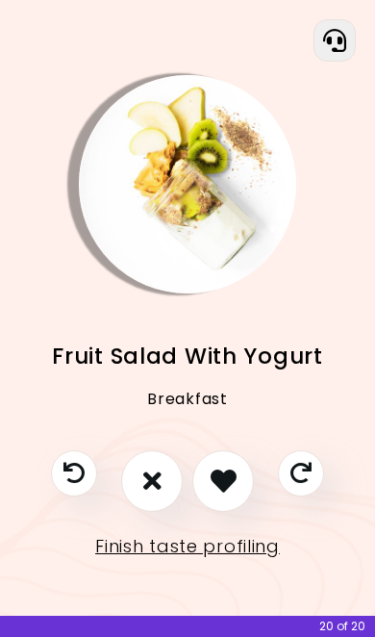
click at [231, 494] on icon "I like this recipe" at bounding box center [224, 481] width 26 height 26
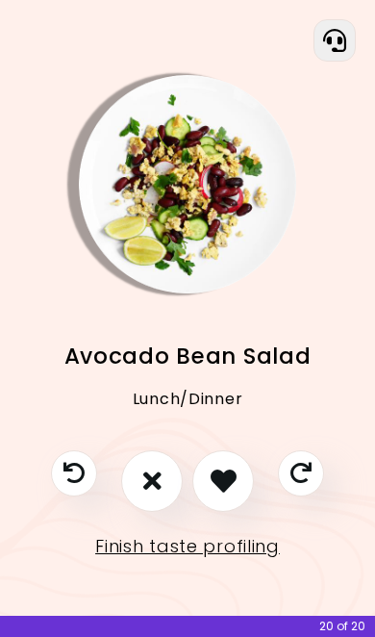
click at [155, 494] on icon "I don't like this recipe" at bounding box center [152, 481] width 18 height 26
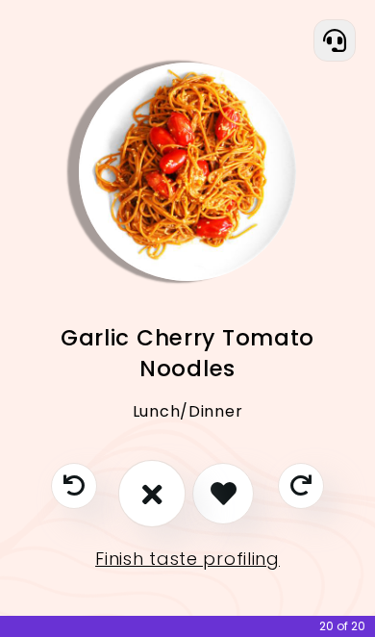
click at [159, 508] on icon "I don't like this recipe" at bounding box center [152, 493] width 20 height 29
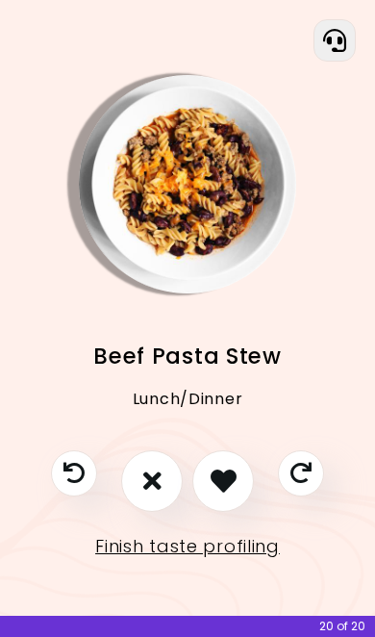
click at [152, 494] on icon "I don't like this recipe" at bounding box center [152, 481] width 18 height 26
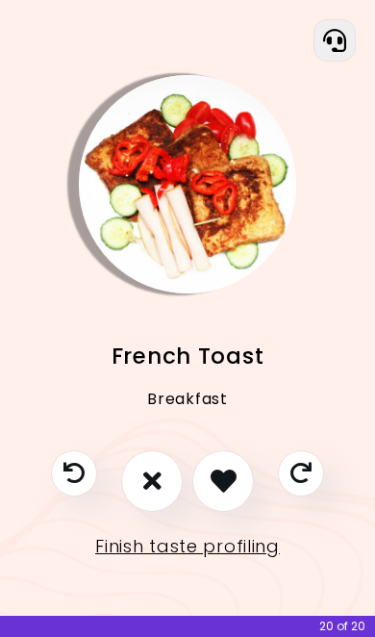
click at [147, 512] on button "I don't like this recipe" at bounding box center [152, 481] width 62 height 62
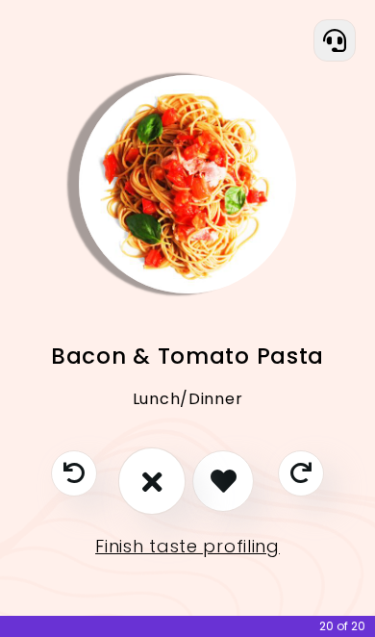
click at [153, 496] on icon "I don't like this recipe" at bounding box center [152, 481] width 20 height 29
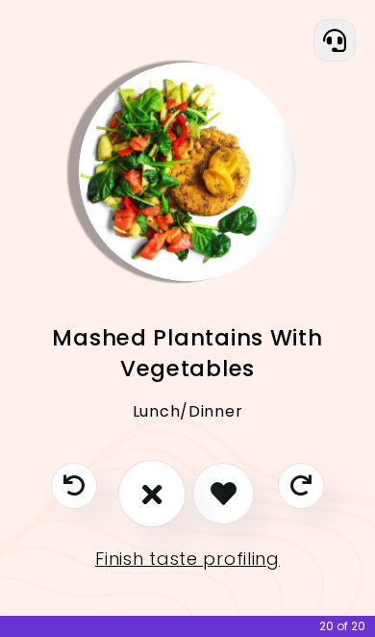
click at [159, 508] on icon "I don't like this recipe" at bounding box center [152, 493] width 20 height 29
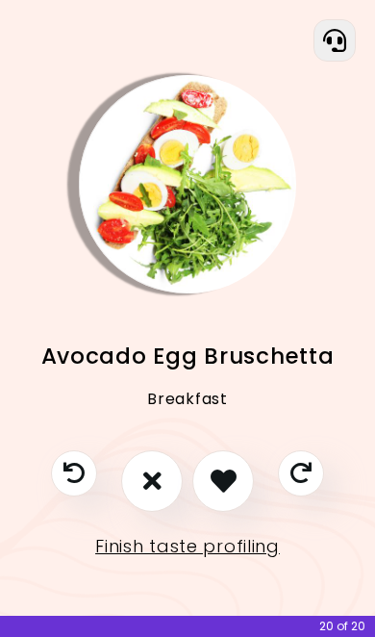
click at [219, 494] on icon "I like this recipe" at bounding box center [224, 481] width 26 height 26
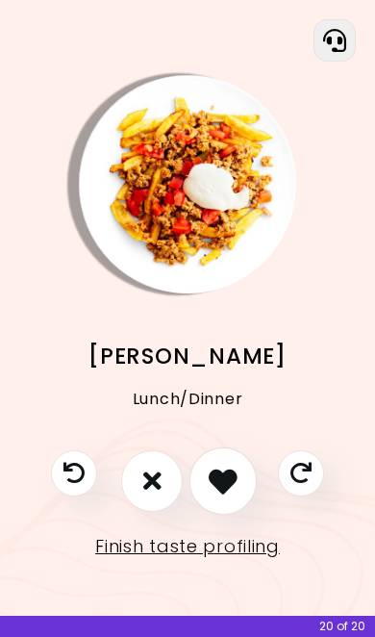
click at [219, 496] on icon "I like this recipe" at bounding box center [223, 481] width 29 height 29
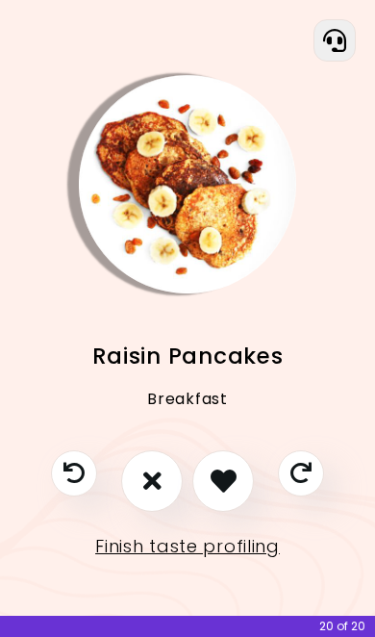
click at [148, 494] on icon "I don't like this recipe" at bounding box center [152, 481] width 18 height 26
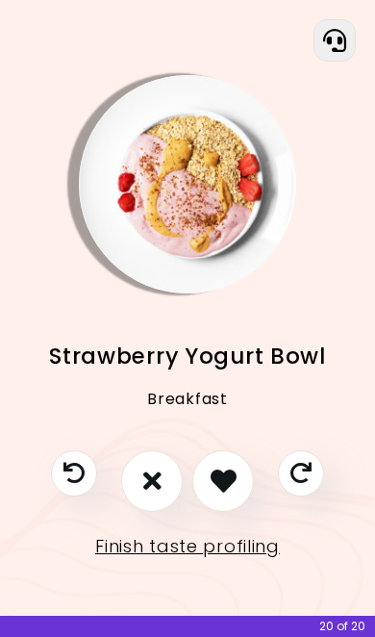
click at [145, 494] on icon "I don't like this recipe" at bounding box center [152, 481] width 18 height 26
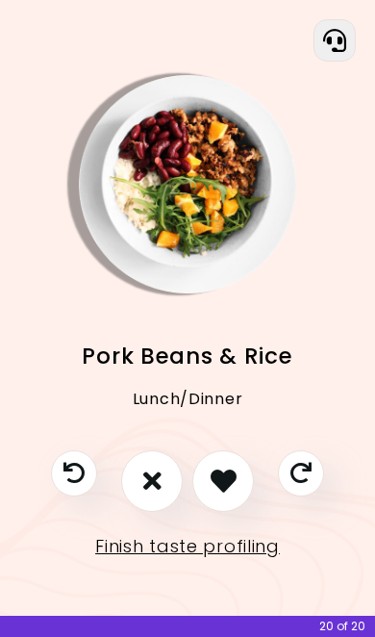
click at [153, 494] on icon "I don't like this recipe" at bounding box center [152, 481] width 18 height 26
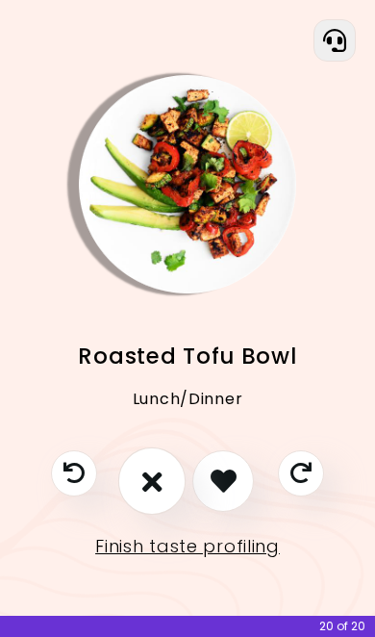
click at [158, 496] on icon "I don't like this recipe" at bounding box center [152, 481] width 20 height 29
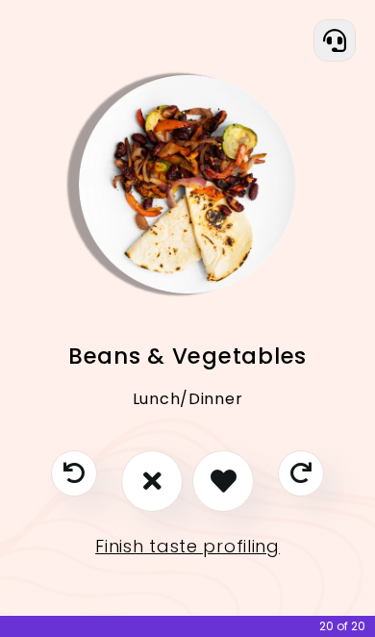
click at [162, 494] on icon "I don't like this recipe" at bounding box center [152, 481] width 18 height 26
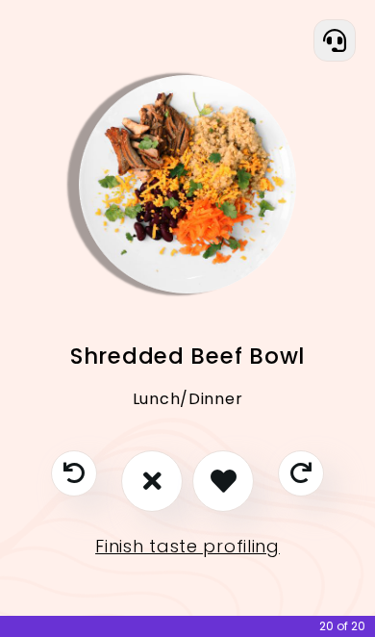
click at [147, 494] on icon "I don't like this recipe" at bounding box center [152, 481] width 18 height 26
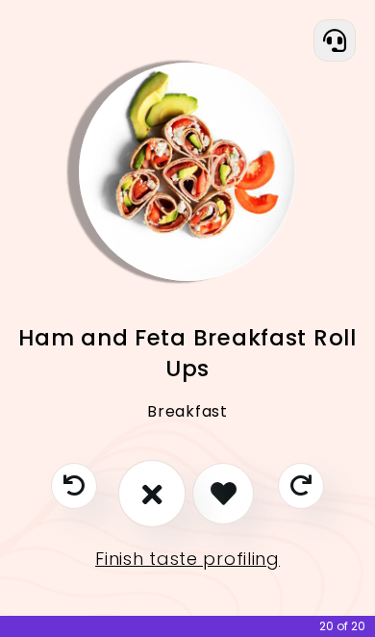
click at [159, 508] on icon "I don't like this recipe" at bounding box center [152, 493] width 20 height 29
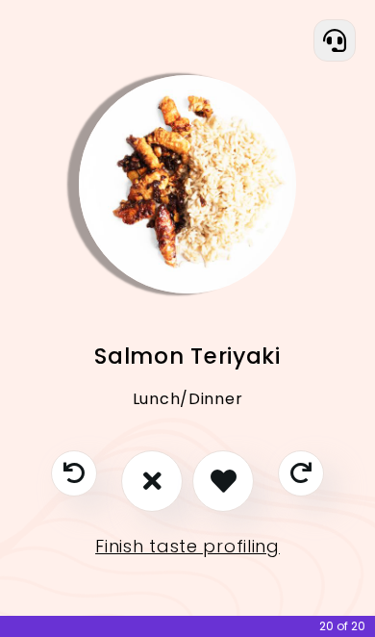
click at [150, 494] on icon "I don't like this recipe" at bounding box center [152, 481] width 18 height 26
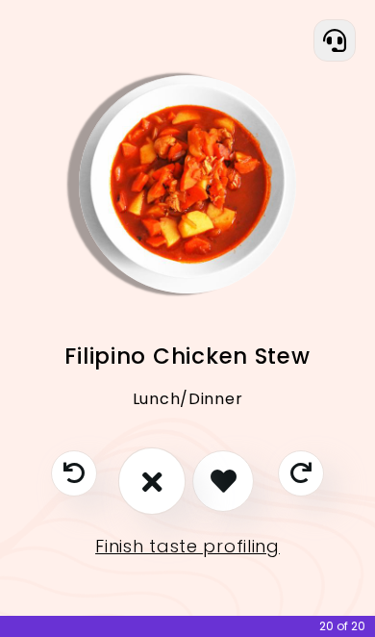
click at [157, 496] on icon "I don't like this recipe" at bounding box center [152, 481] width 20 height 29
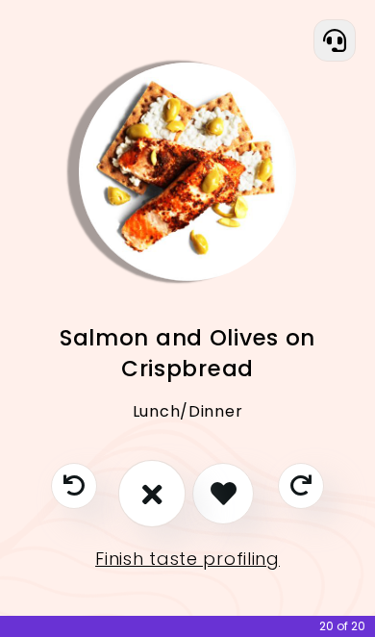
click at [158, 508] on icon "I don't like this recipe" at bounding box center [152, 493] width 20 height 29
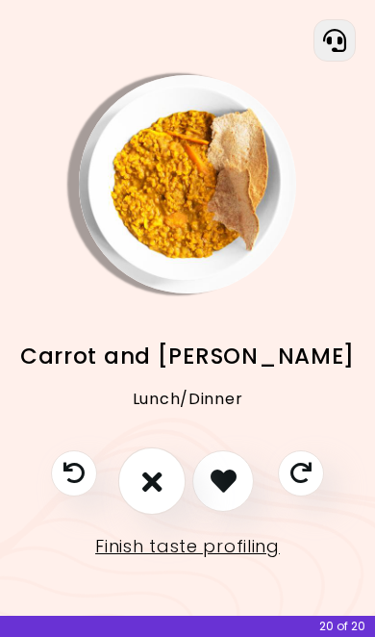
click at [165, 514] on button "I don't like this recipe" at bounding box center [151, 479] width 67 height 67
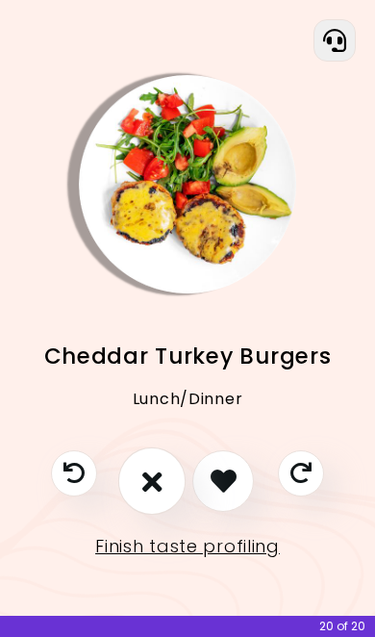
click at [150, 514] on button "I don't like this recipe" at bounding box center [151, 479] width 67 height 67
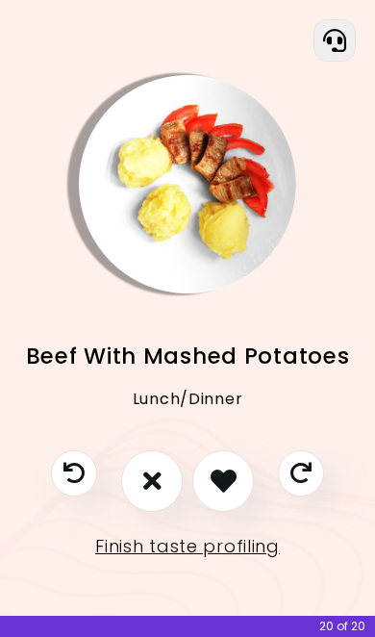
click at [235, 494] on icon "I like this recipe" at bounding box center [224, 481] width 26 height 26
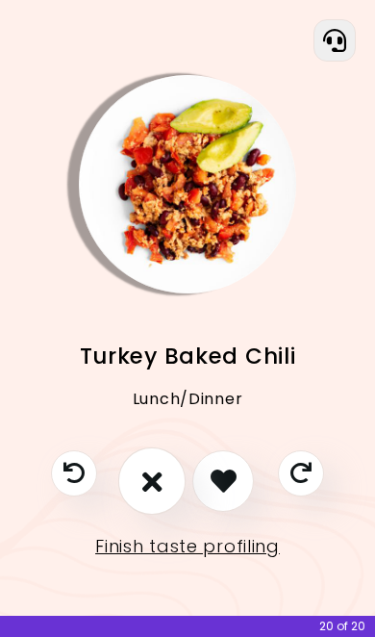
click at [151, 496] on icon "I don't like this recipe" at bounding box center [152, 481] width 20 height 29
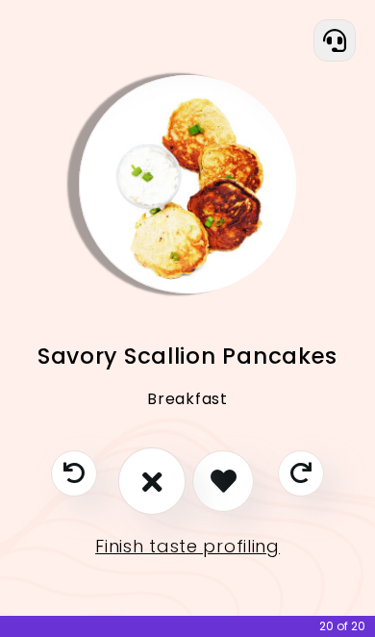
click at [150, 496] on icon "I don't like this recipe" at bounding box center [152, 481] width 20 height 29
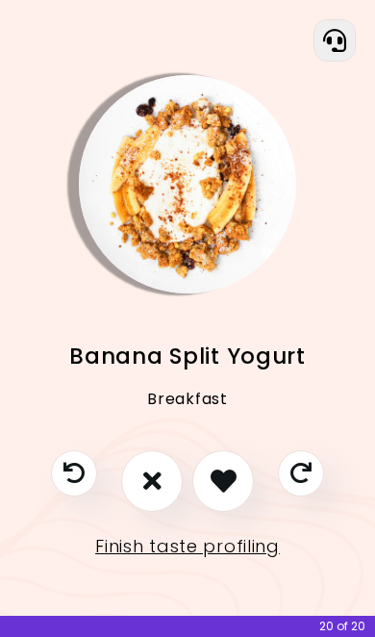
click at [228, 494] on icon "I like this recipe" at bounding box center [224, 481] width 26 height 26
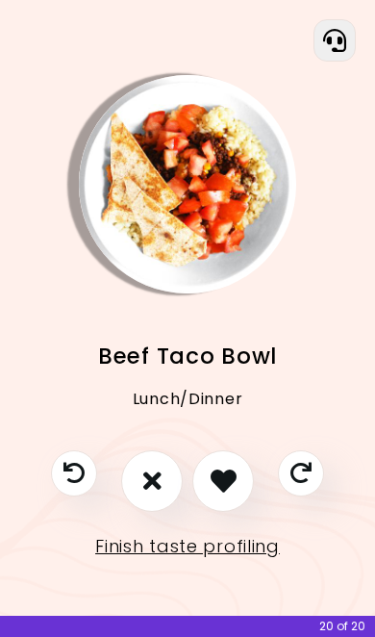
click at [231, 494] on icon "I like this recipe" at bounding box center [224, 481] width 26 height 26
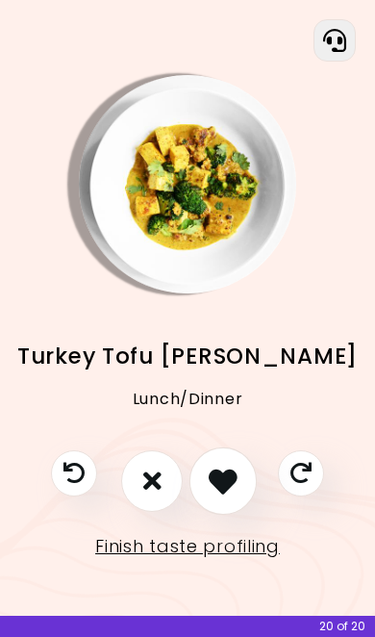
click at [230, 496] on icon "I like this recipe" at bounding box center [223, 481] width 29 height 29
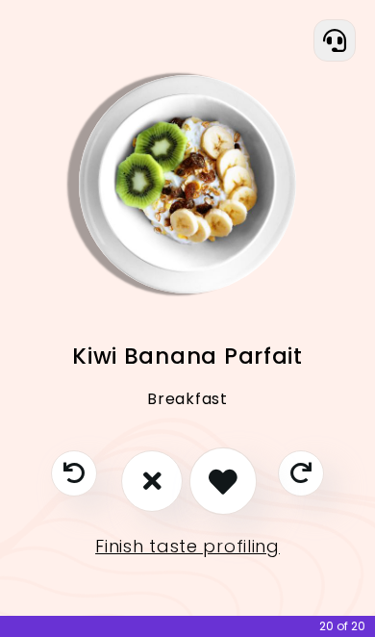
click at [226, 496] on icon "I like this recipe" at bounding box center [223, 481] width 29 height 29
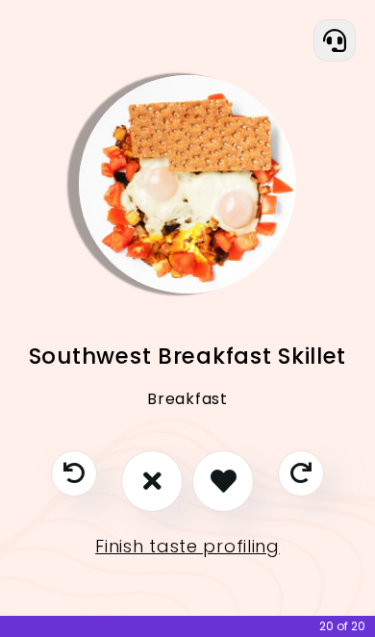
click at [228, 494] on icon "I like this recipe" at bounding box center [224, 481] width 26 height 26
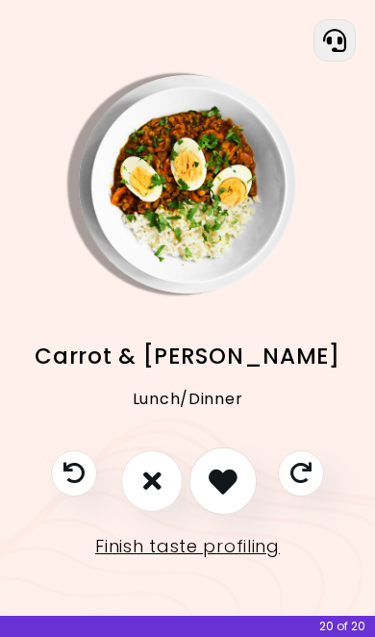
click at [227, 496] on icon "I like this recipe" at bounding box center [223, 481] width 29 height 29
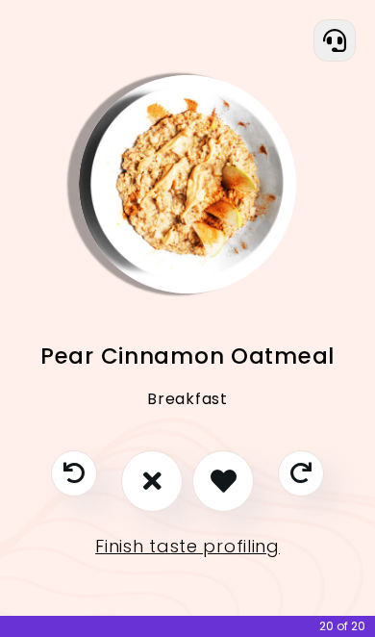
click at [222, 494] on icon "I like this recipe" at bounding box center [224, 481] width 26 height 26
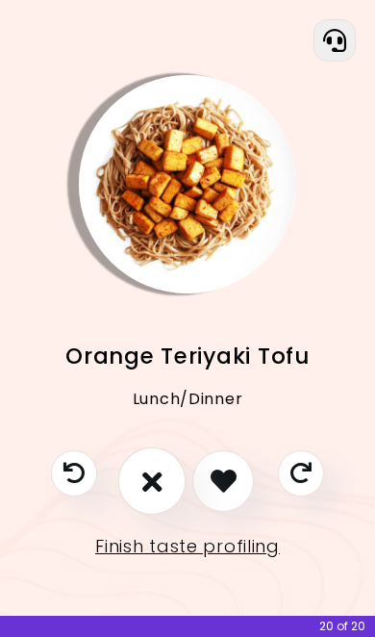
click at [155, 496] on icon "I don't like this recipe" at bounding box center [152, 481] width 20 height 29
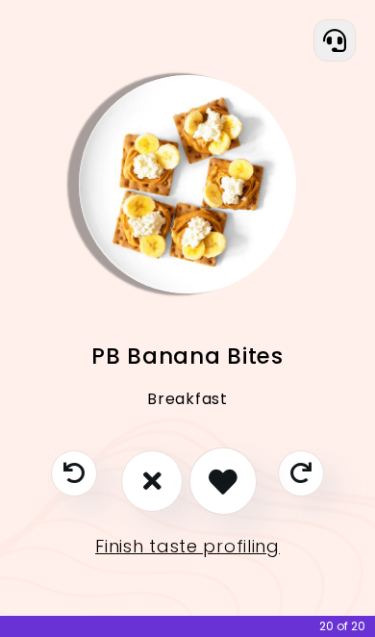
click at [224, 496] on icon "I like this recipe" at bounding box center [223, 481] width 29 height 29
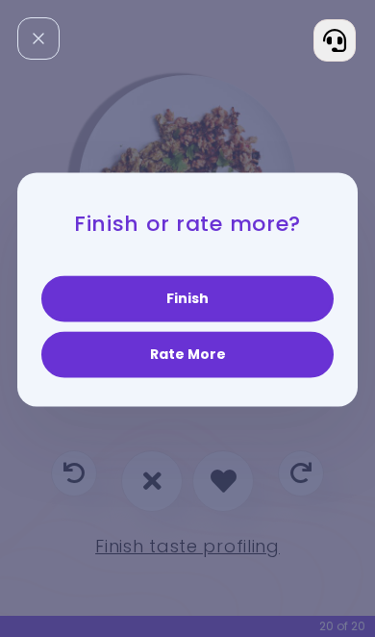
click at [242, 322] on button "Finish" at bounding box center [187, 299] width 293 height 46
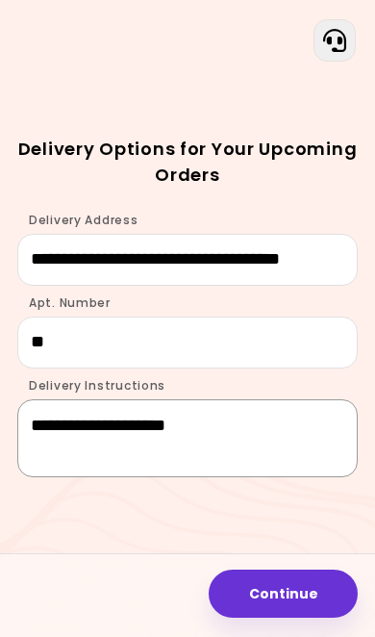
click at [264, 471] on textarea "**********" at bounding box center [187, 438] width 341 height 78
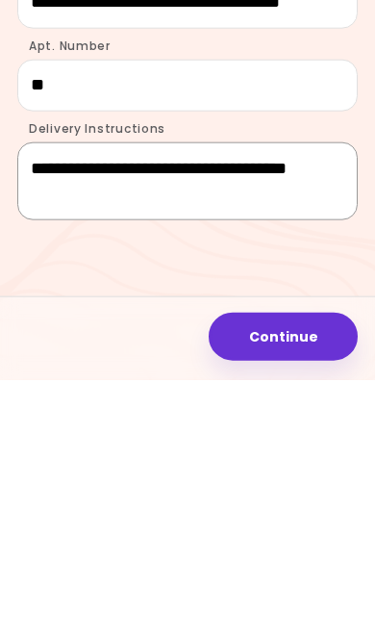
type textarea "**********"
click at [294, 570] on button "Continue" at bounding box center [283, 594] width 149 height 48
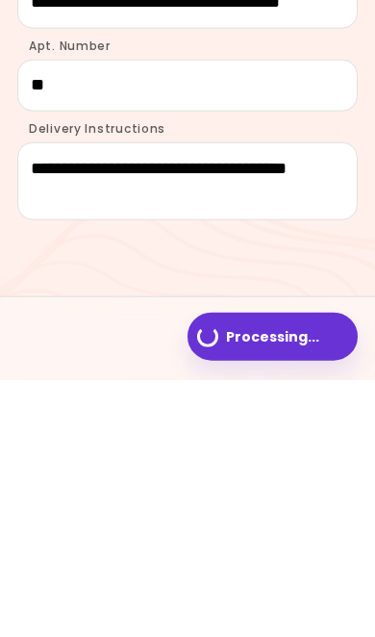
scroll to position [79, 0]
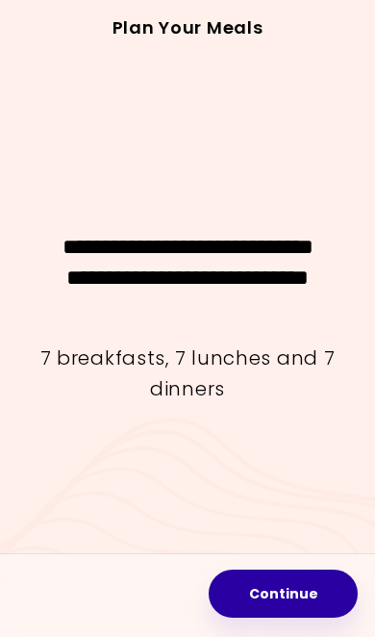
click at [312, 583] on button "Continue" at bounding box center [283, 594] width 149 height 48
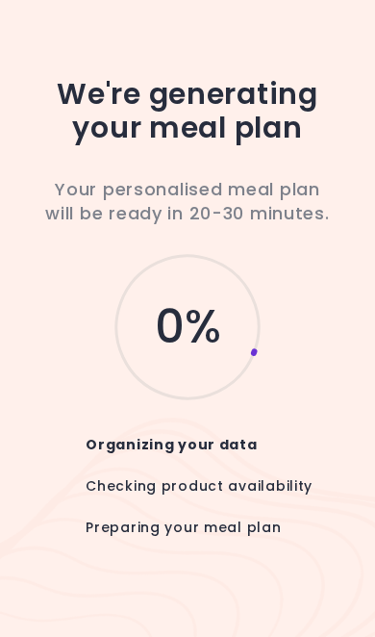
scroll to position [80, 0]
